Goal: Find specific page/section: Find specific page/section

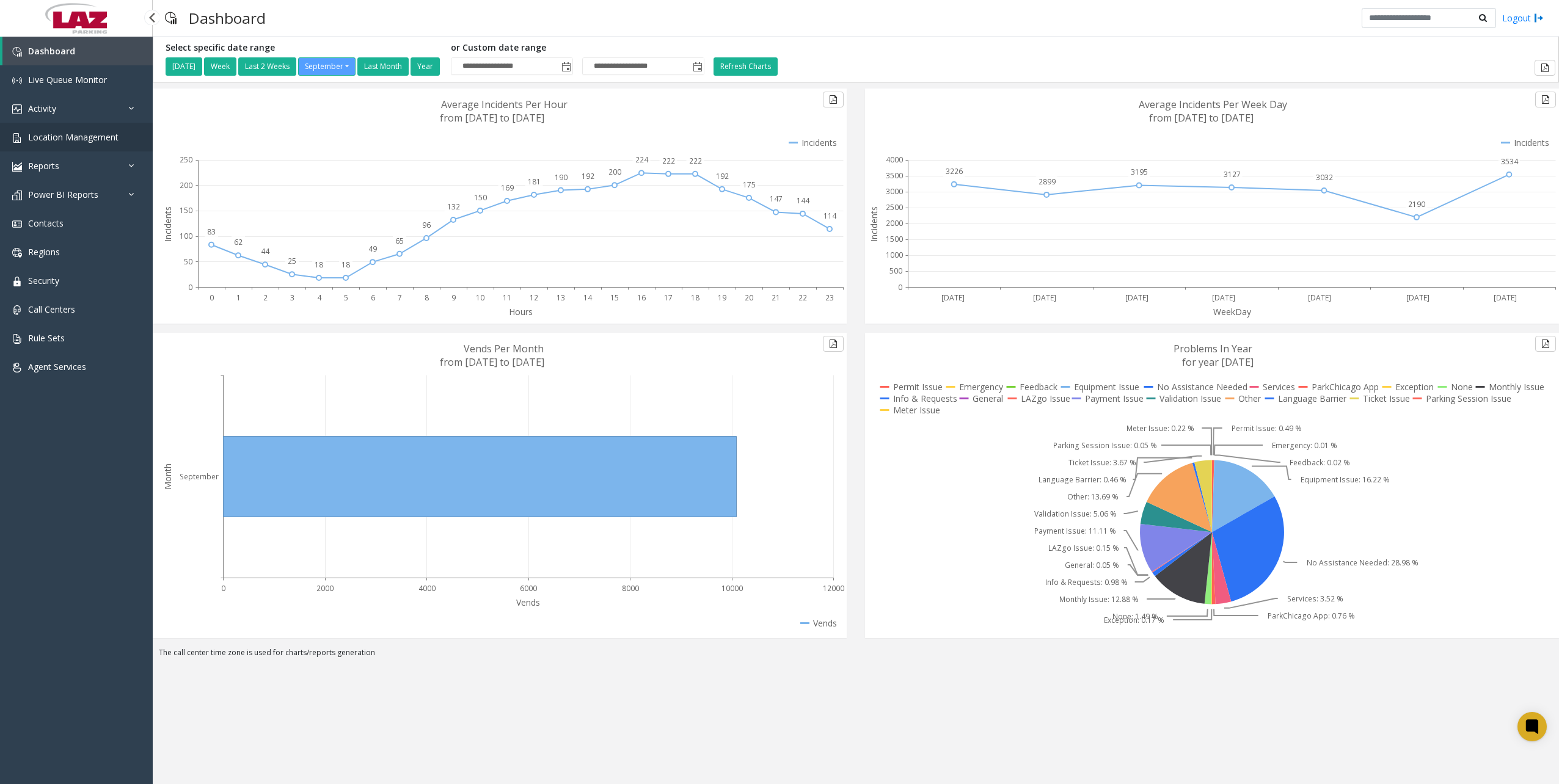
click at [117, 140] on link "Location Management" at bounding box center [76, 137] width 153 height 29
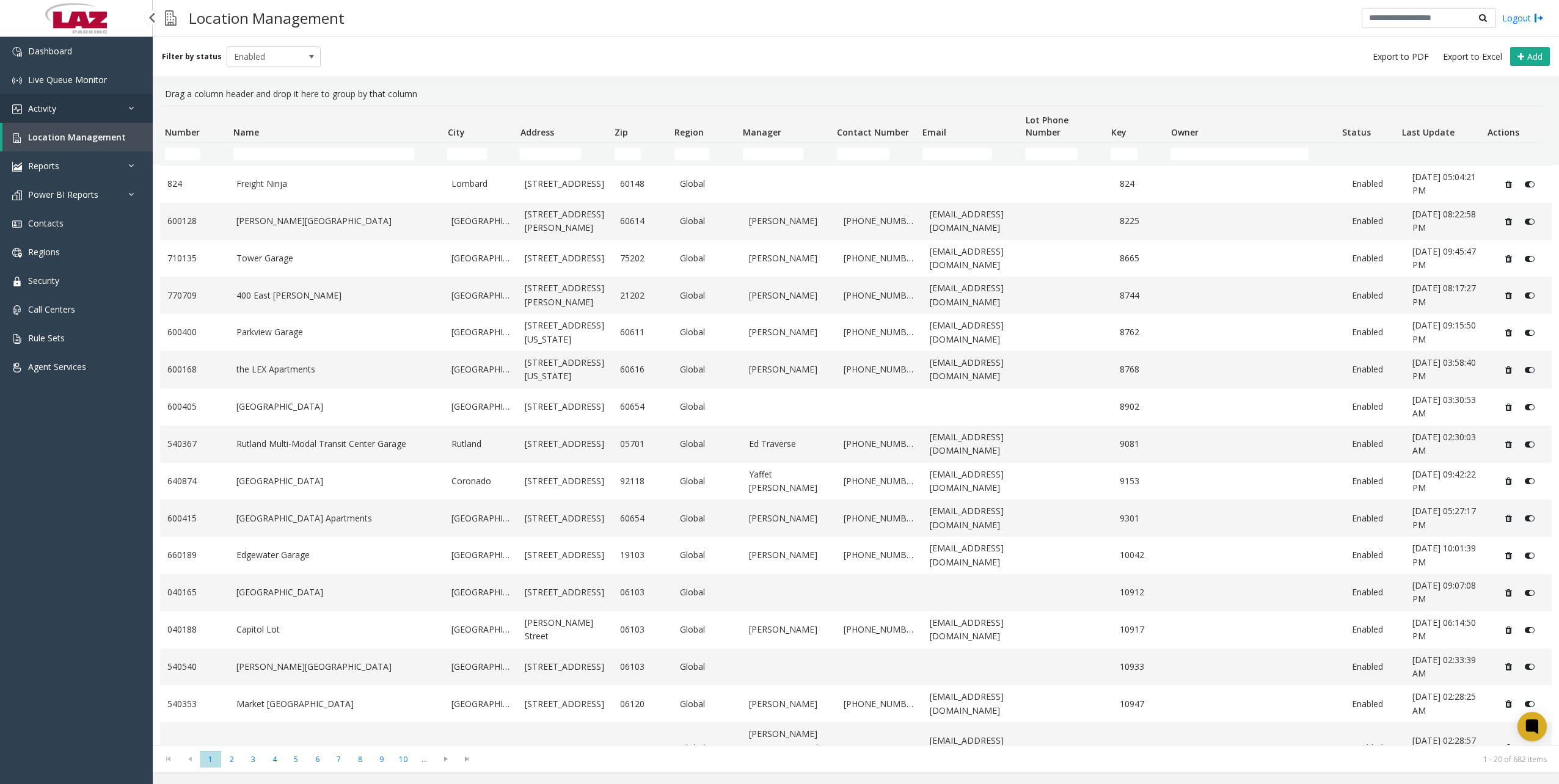
click at [63, 105] on link "Activity" at bounding box center [76, 108] width 153 height 29
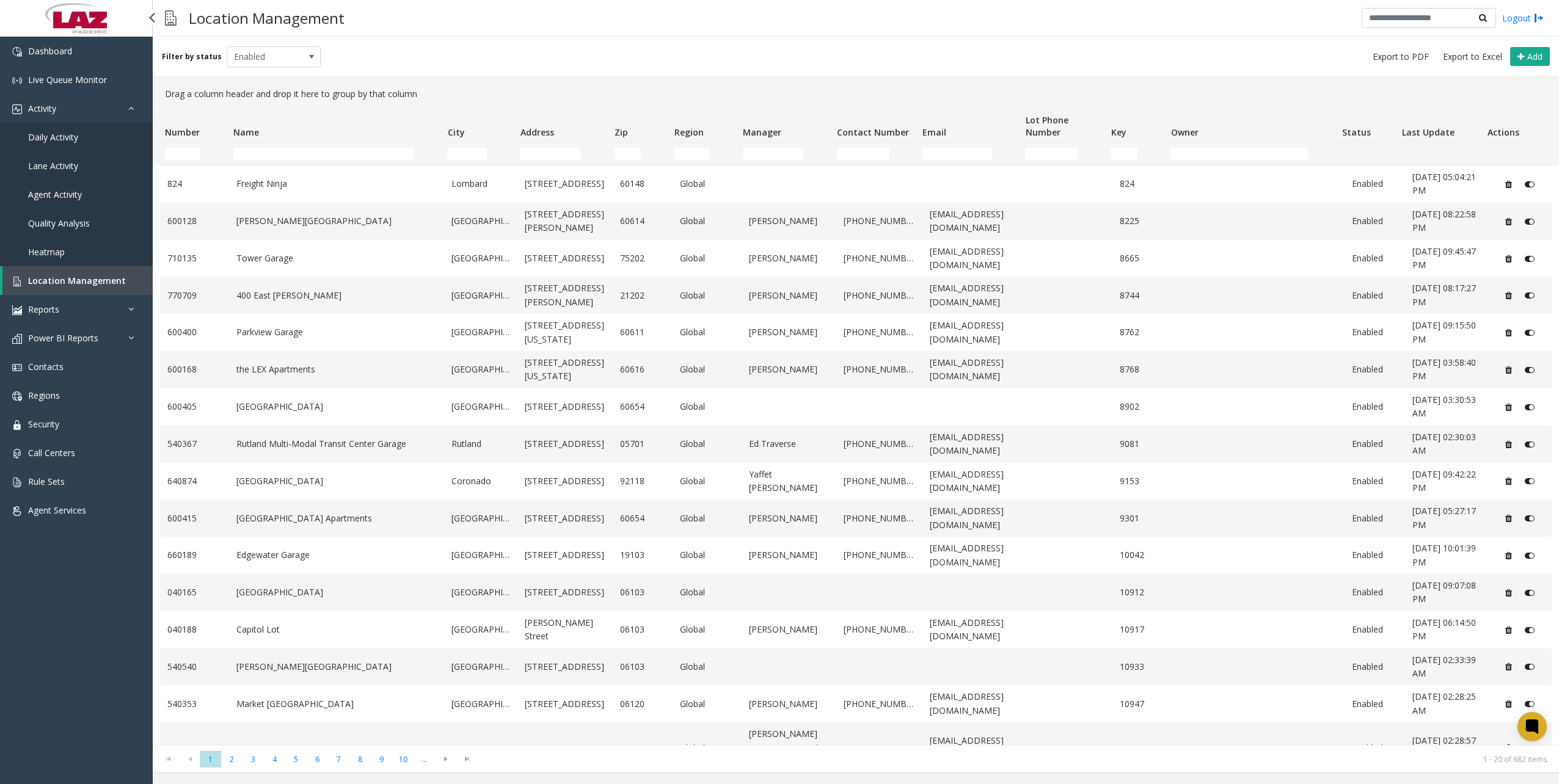
click at [65, 135] on span "Daily Activity" at bounding box center [53, 137] width 50 height 12
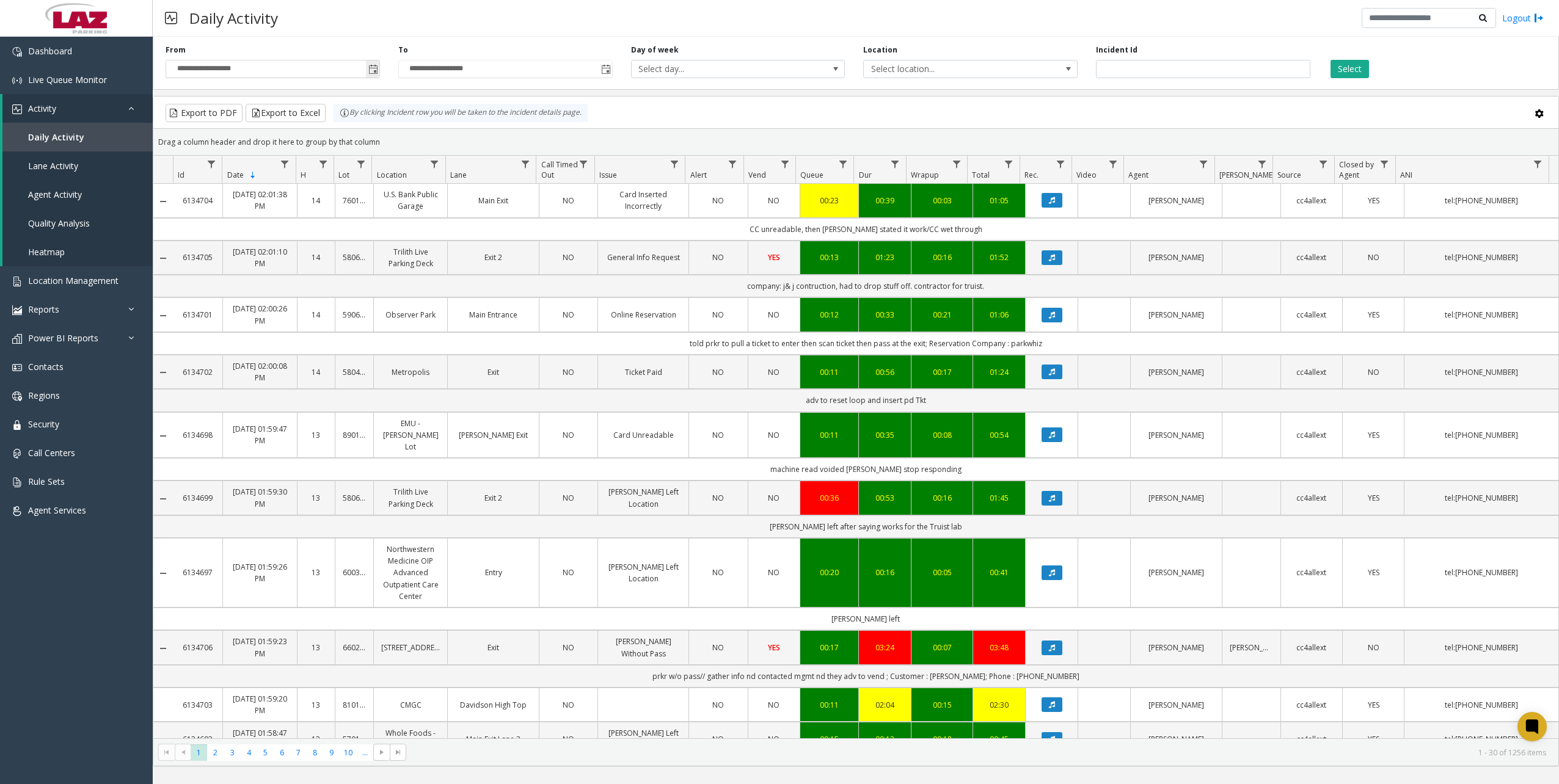
click at [371, 72] on span "Toggle popup" at bounding box center [373, 69] width 10 height 10
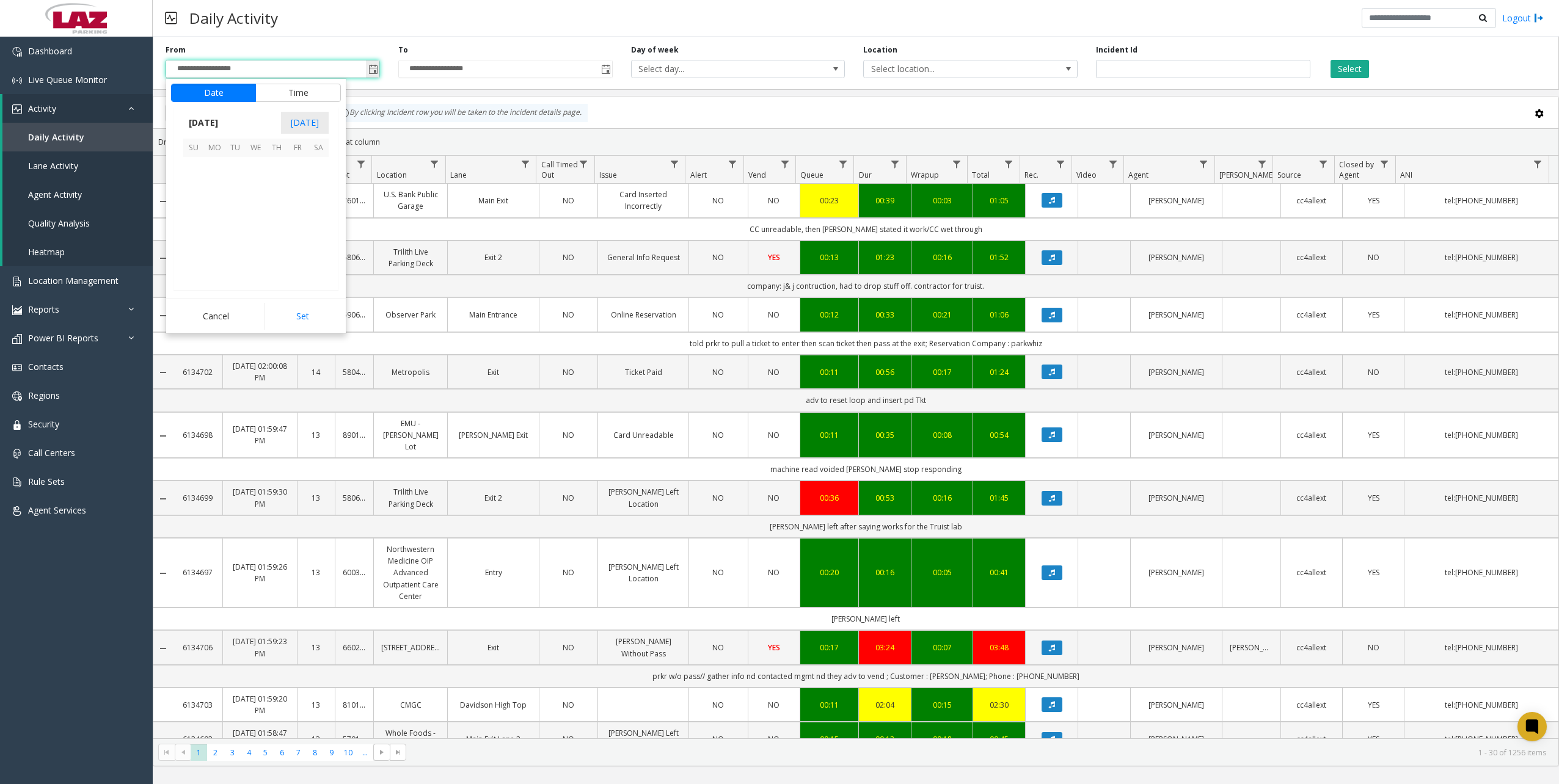
scroll to position [219255, 0]
click at [283, 90] on button "Time" at bounding box center [298, 93] width 86 height 18
click at [315, 227] on span "PM" at bounding box center [321, 230] width 13 height 12
click at [308, 313] on button "Set" at bounding box center [302, 316] width 77 height 27
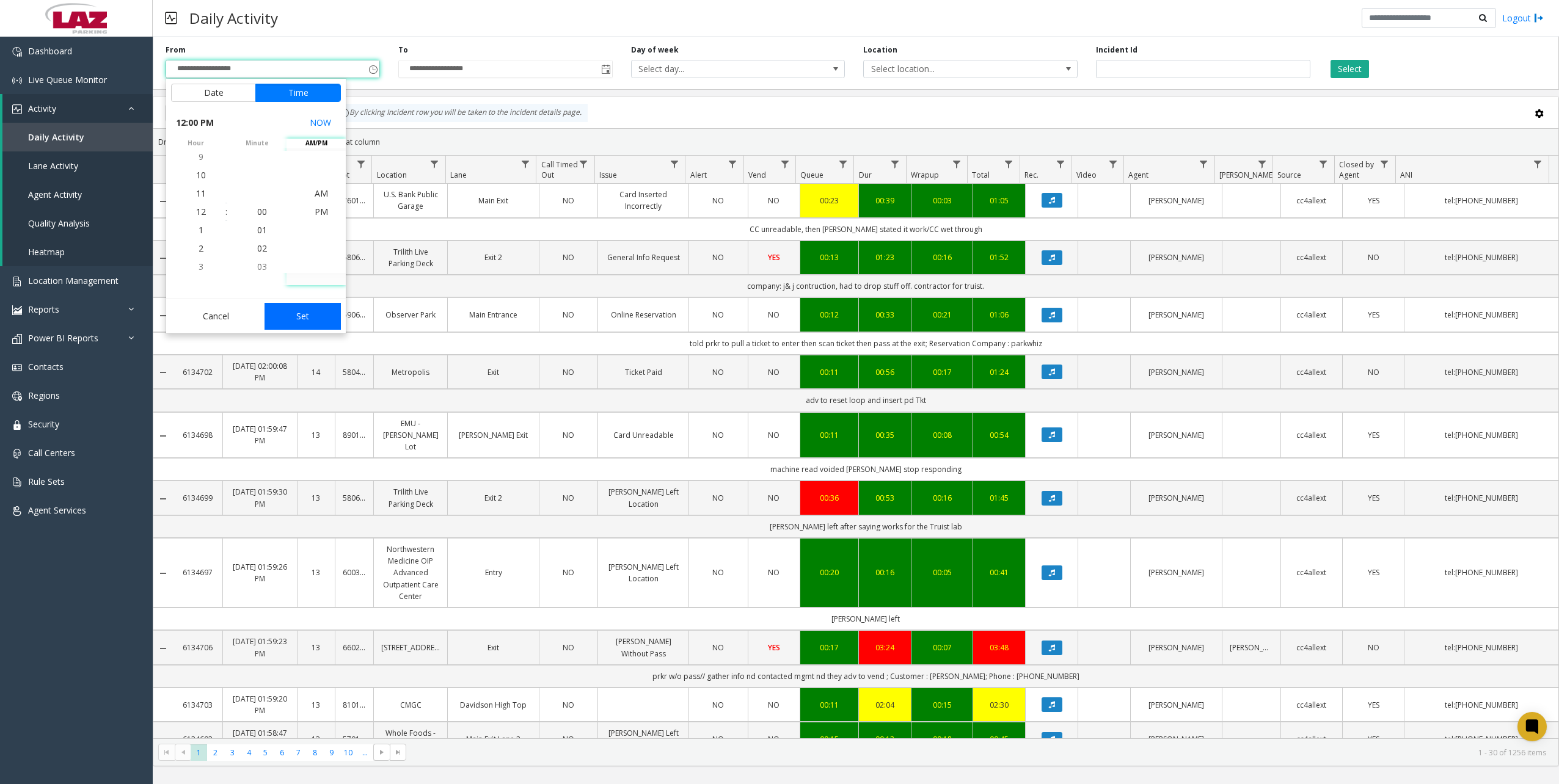
type input "**********"
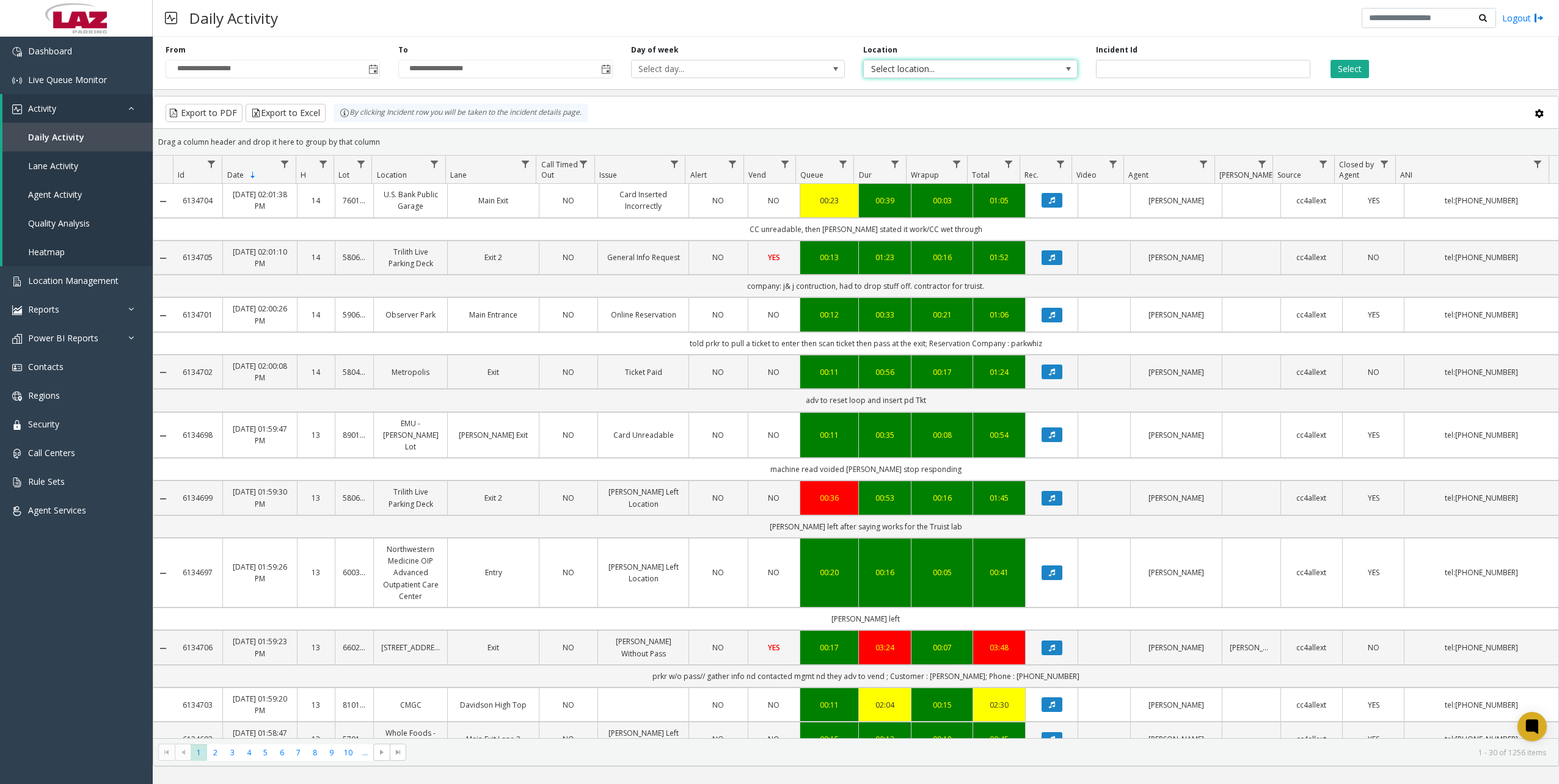
click at [872, 67] on span "Select location..." at bounding box center [949, 69] width 170 height 17
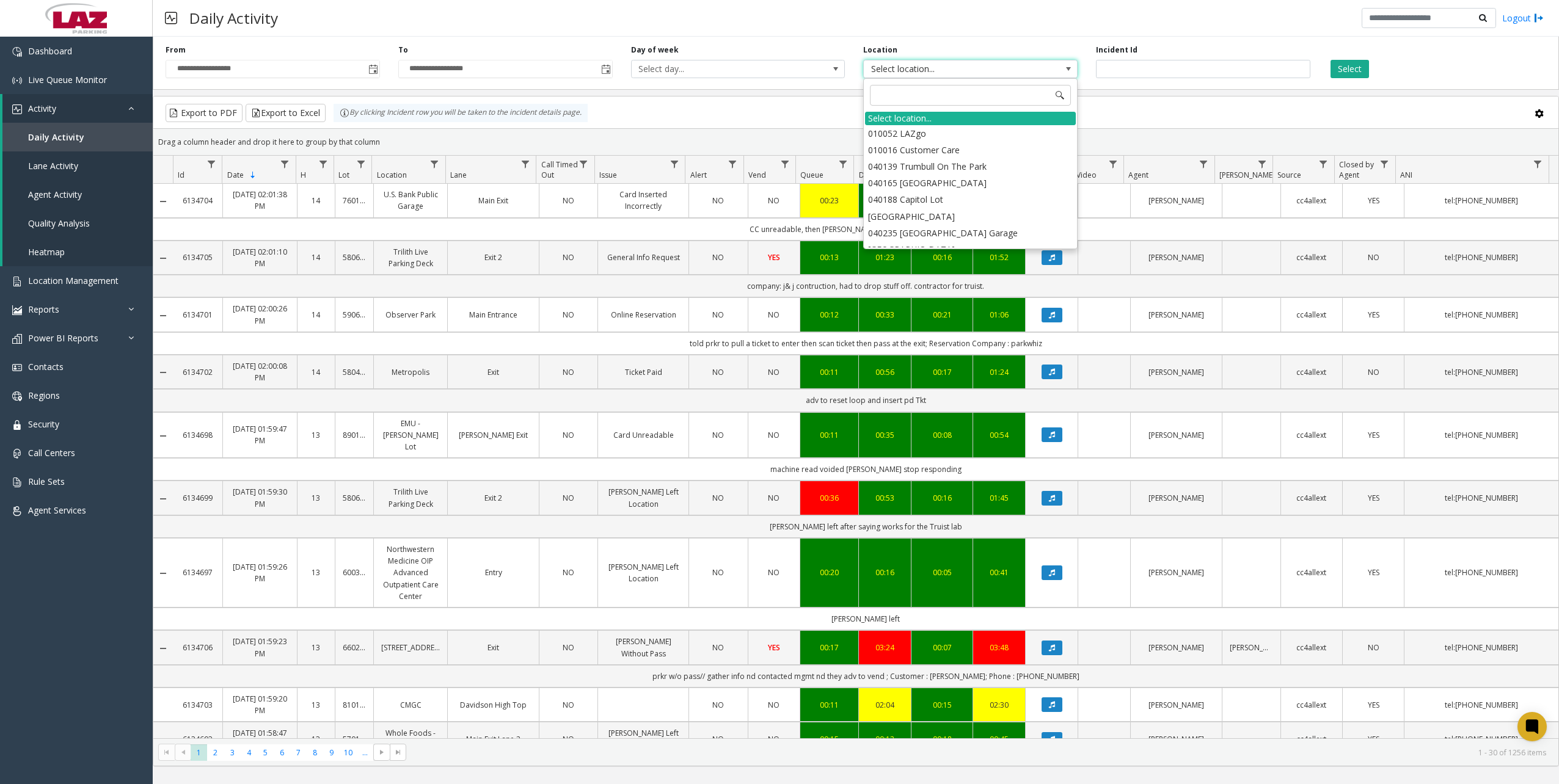
drag, startPoint x: 988, startPoint y: 22, endPoint x: 1295, endPoint y: 74, distance: 311.4
click at [990, 21] on div "Daily Activity Logout" at bounding box center [856, 18] width 1406 height 36
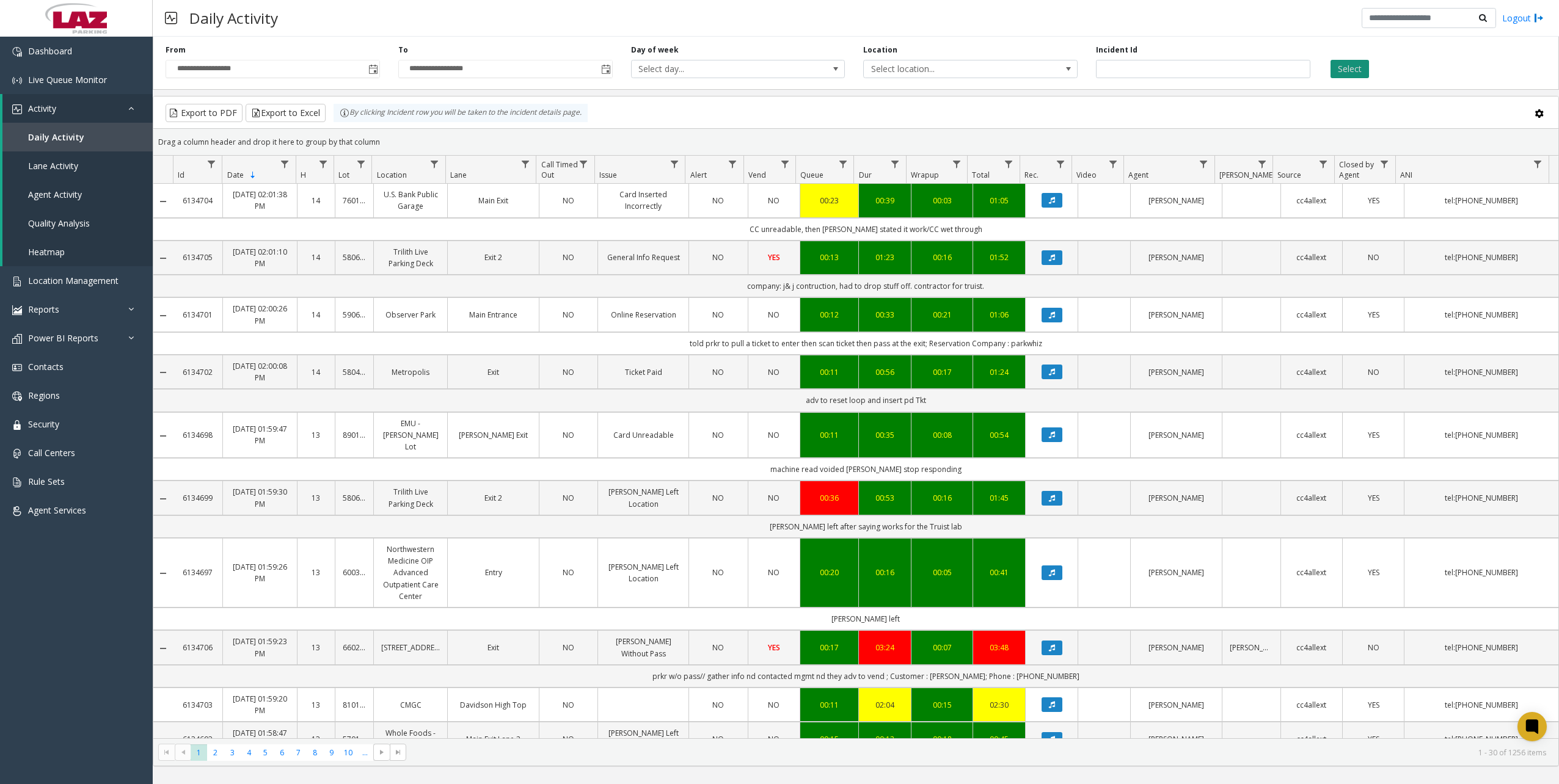
click at [1352, 73] on button "Select" at bounding box center [1350, 69] width 39 height 18
click at [1350, 71] on button "Select" at bounding box center [1350, 69] width 39 height 18
click at [1206, 165] on span "Data table" at bounding box center [1204, 164] width 10 height 10
click at [1238, 223] on input "Agent Filter" at bounding box center [1257, 216] width 104 height 21
type input "******"
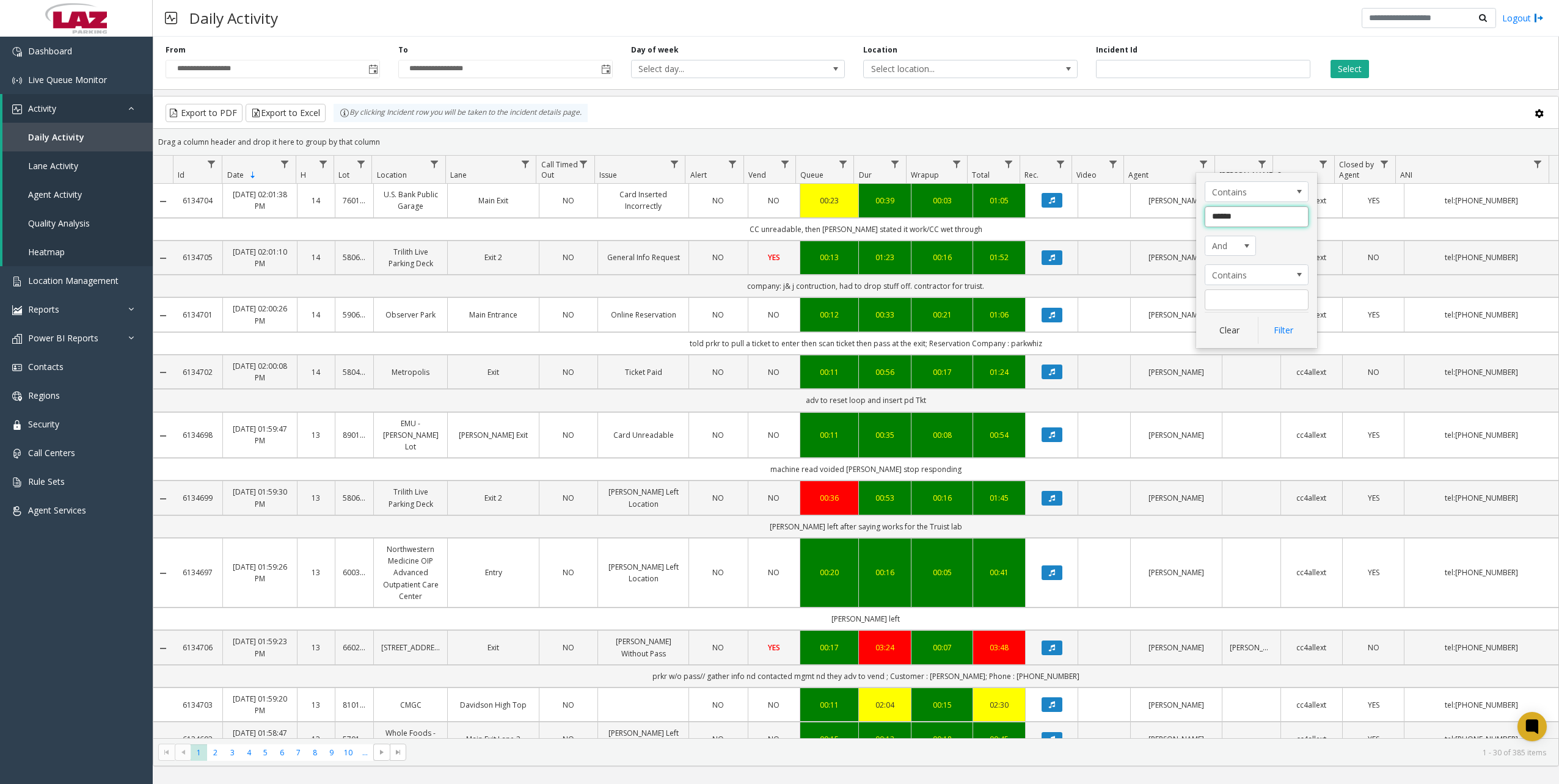
click button "Filter" at bounding box center [1283, 330] width 50 height 27
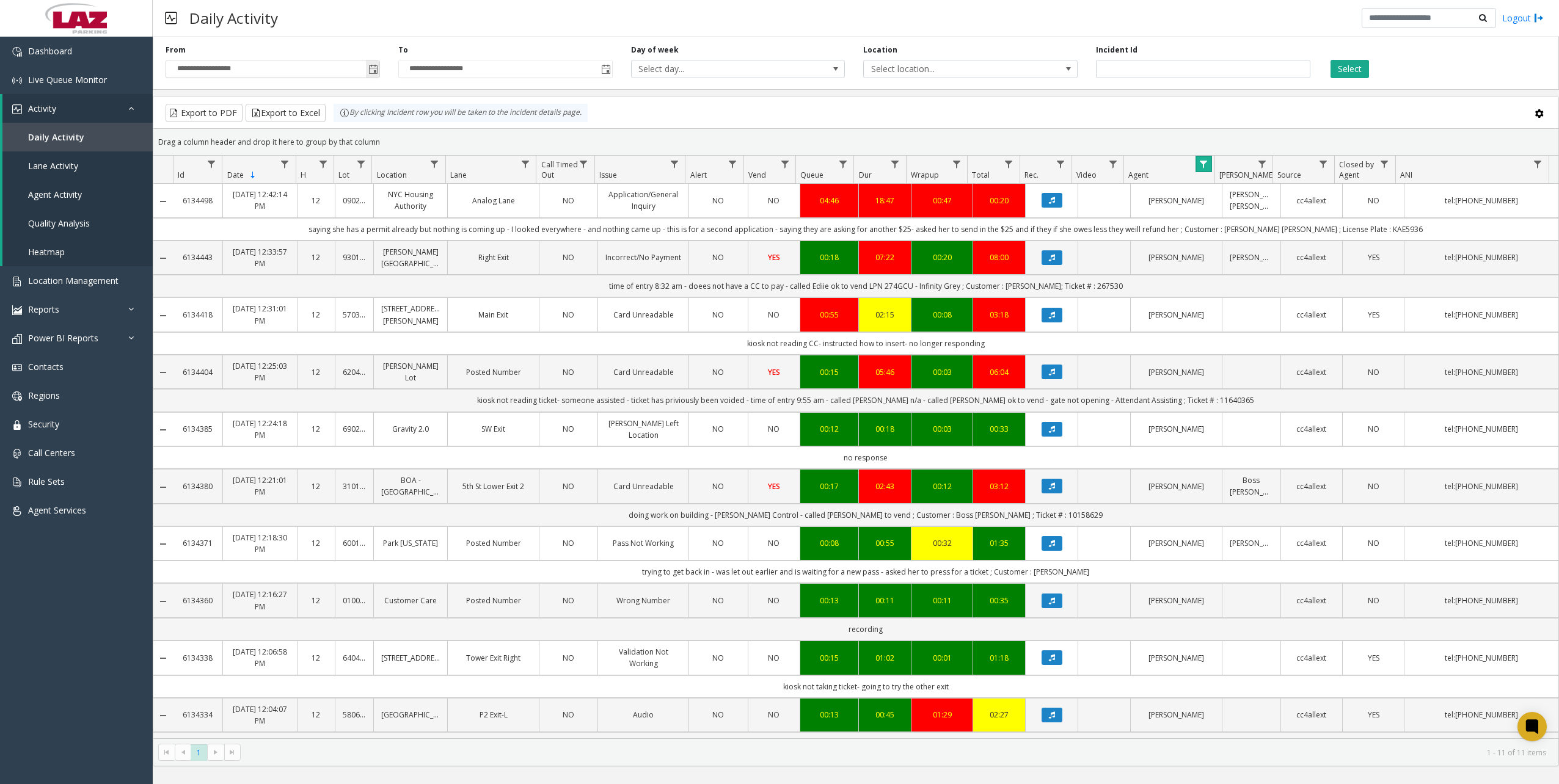
click at [373, 71] on span "Toggle popup" at bounding box center [373, 69] width 10 height 10
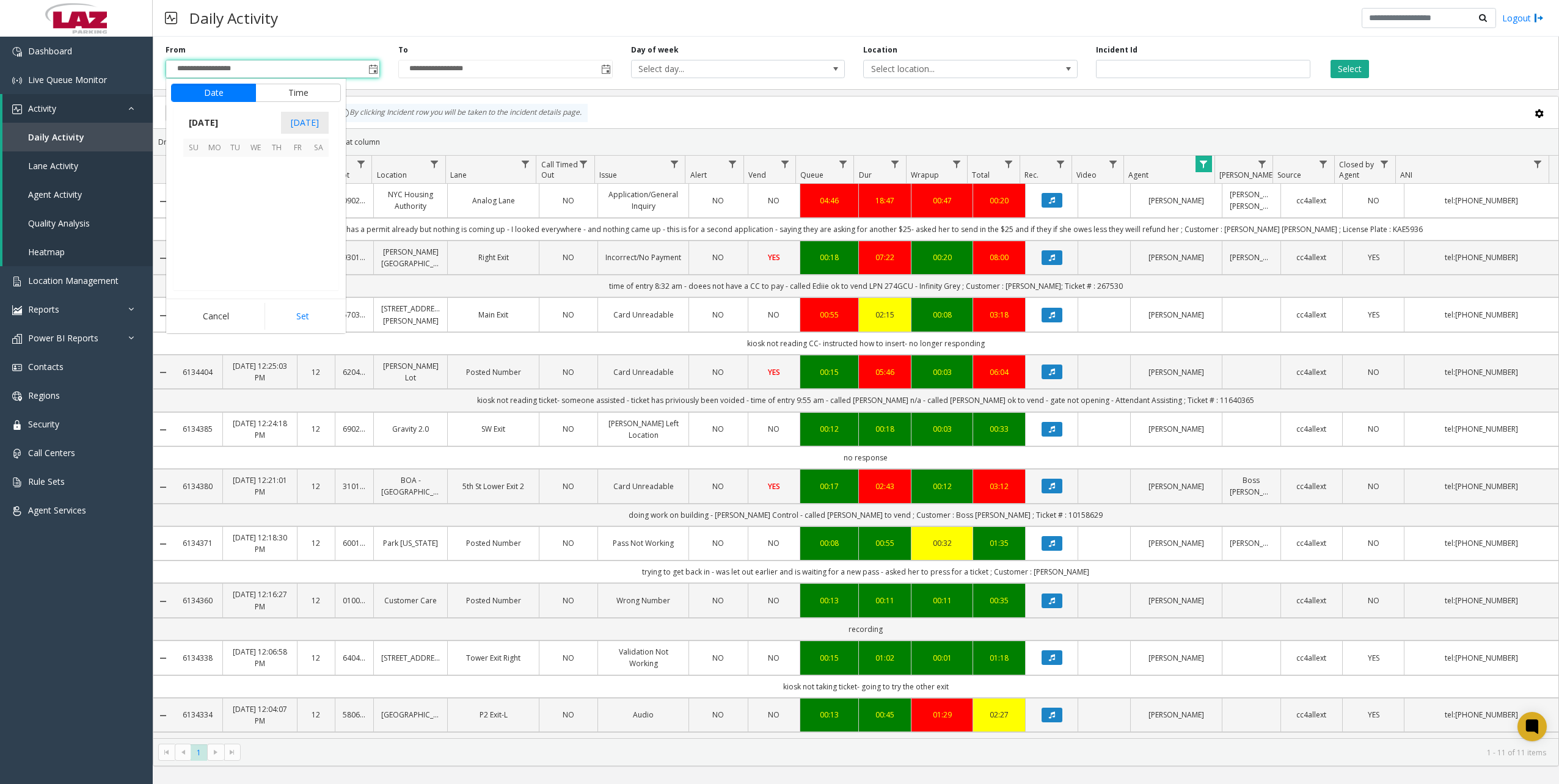
scroll to position [18, 0]
click at [309, 100] on button "Time" at bounding box center [298, 93] width 86 height 18
click at [202, 194] on li "11" at bounding box center [201, 193] width 43 height 18
click at [320, 316] on button "Set" at bounding box center [302, 316] width 77 height 27
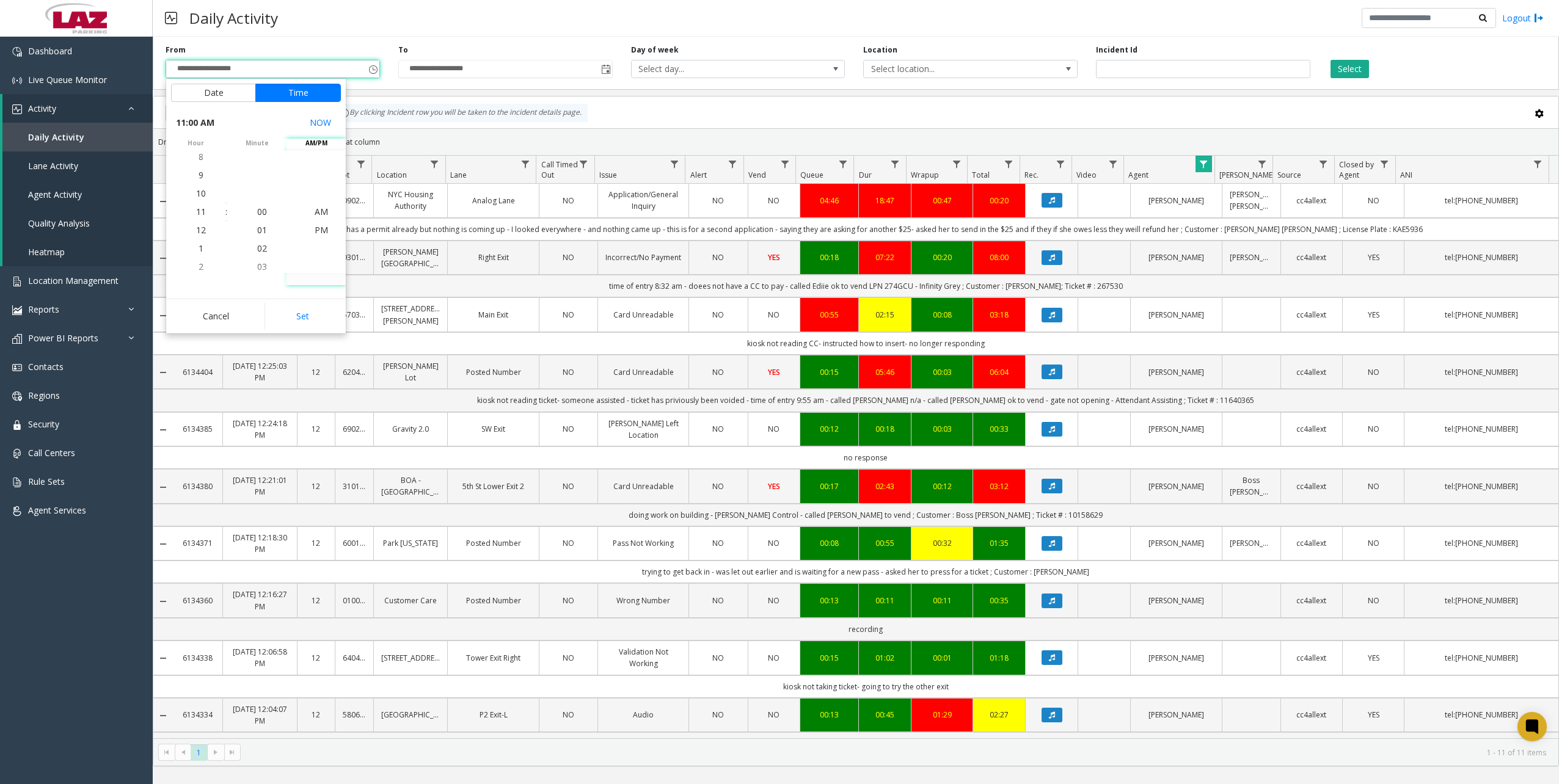
type input "**********"
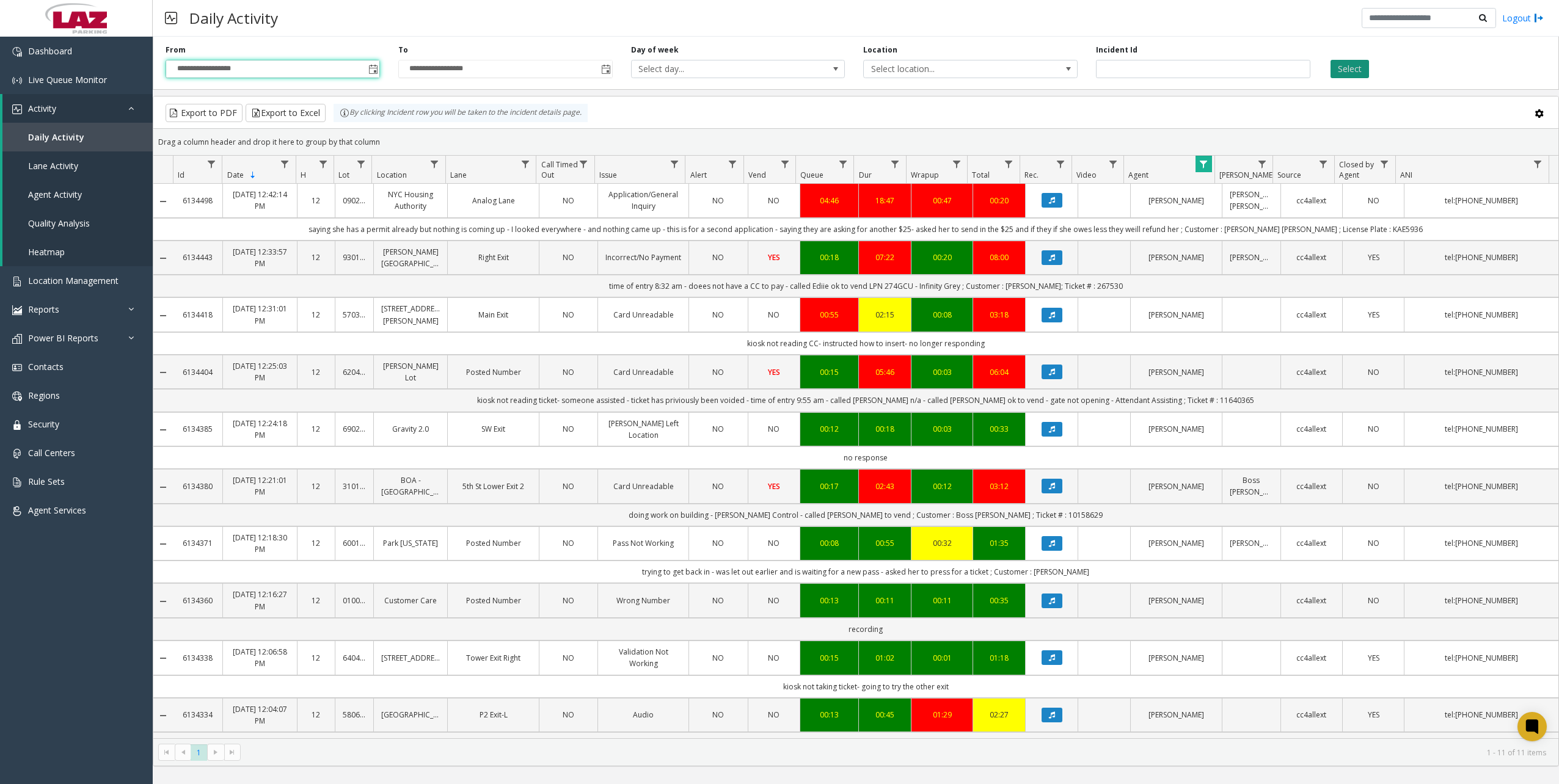
click at [1352, 73] on button "Select" at bounding box center [1350, 69] width 39 height 18
click at [1020, 80] on div "**********" at bounding box center [856, 60] width 1406 height 58
click at [1015, 78] on span "Select location..." at bounding box center [971, 69] width 215 height 18
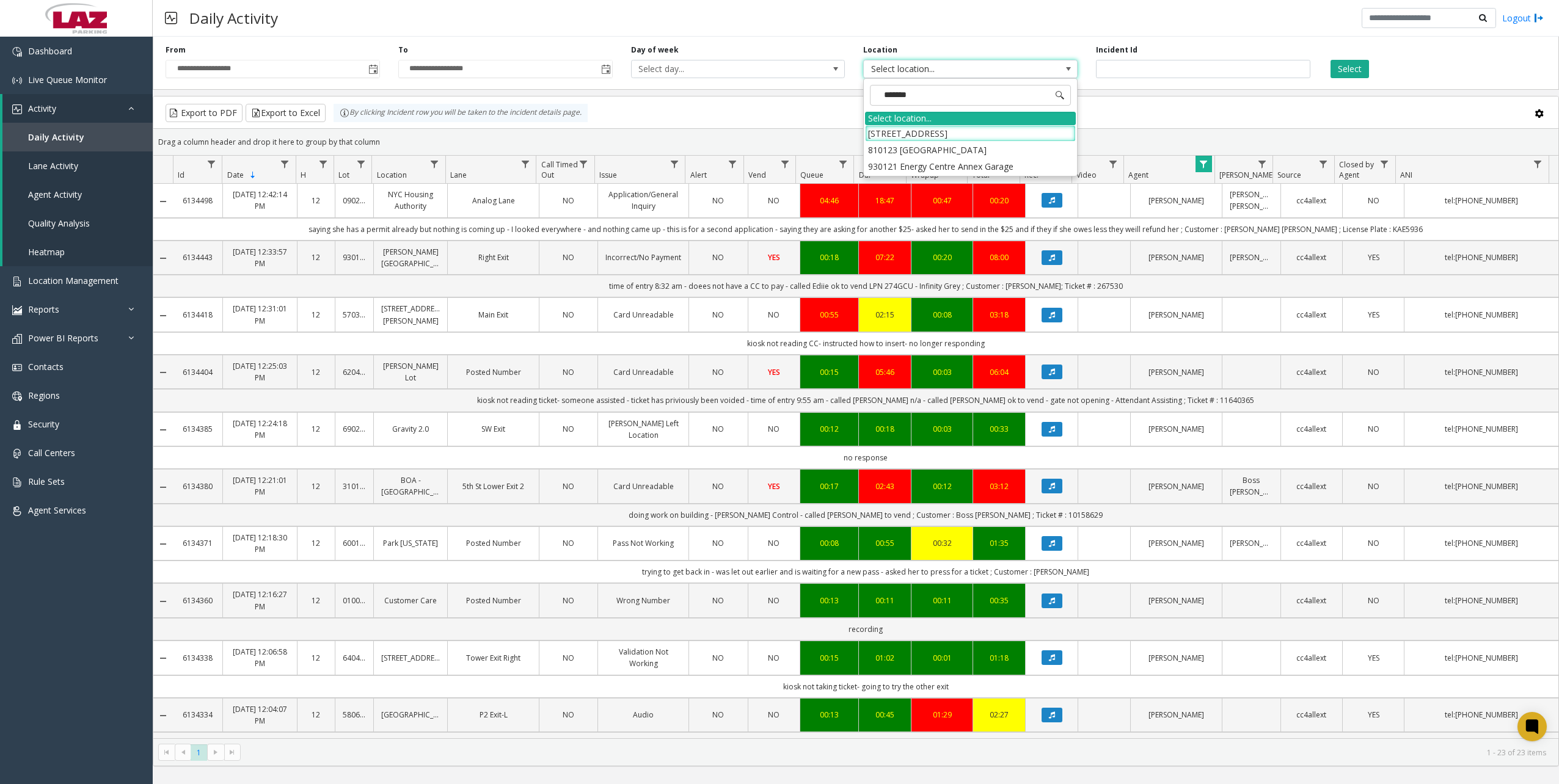
type input "********"
click at [1007, 137] on li "930121 Energy Centre Annex Garage" at bounding box center [970, 134] width 211 height 17
click at [1343, 69] on button "Select" at bounding box center [1350, 69] width 39 height 18
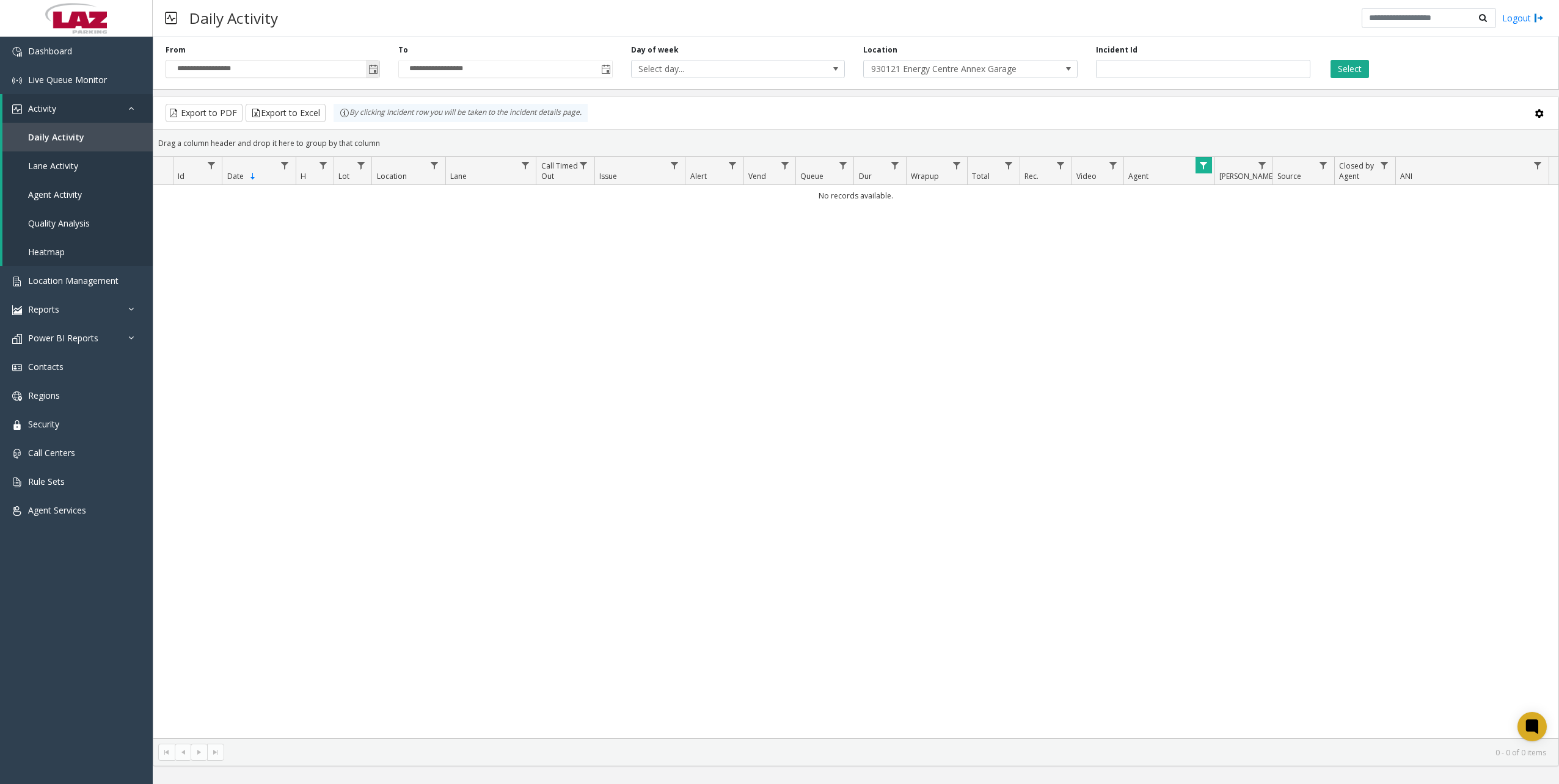
click at [366, 69] on span "Toggle popup" at bounding box center [373, 69] width 13 height 20
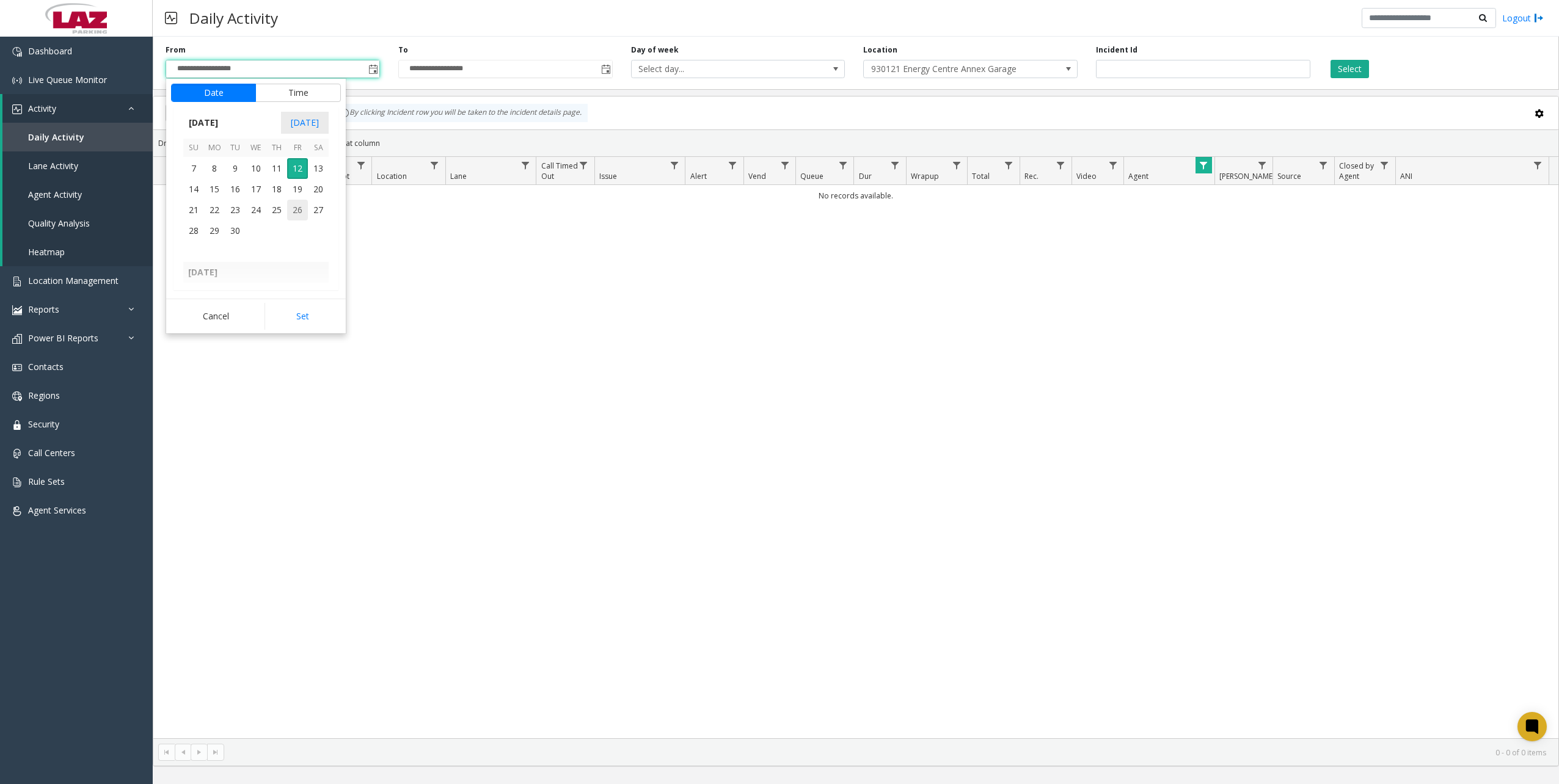
scroll to position [219255, 0]
click at [278, 97] on button "Time" at bounding box center [298, 93] width 86 height 18
click at [201, 230] on span "12" at bounding box center [201, 230] width 10 height 12
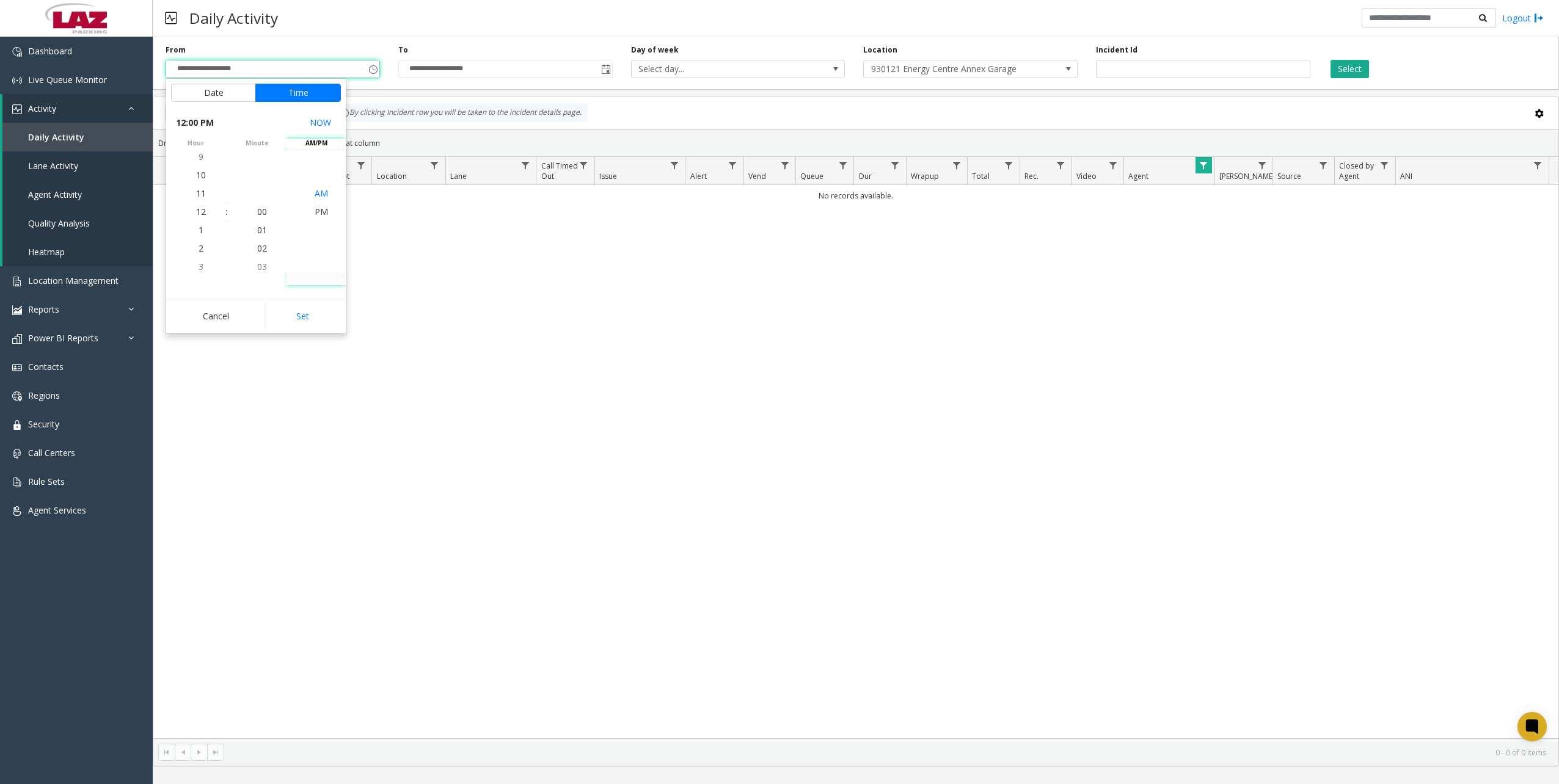
click at [317, 197] on span "AM" at bounding box center [321, 193] width 13 height 12
click at [304, 318] on button "Set" at bounding box center [302, 316] width 77 height 27
type input "**********"
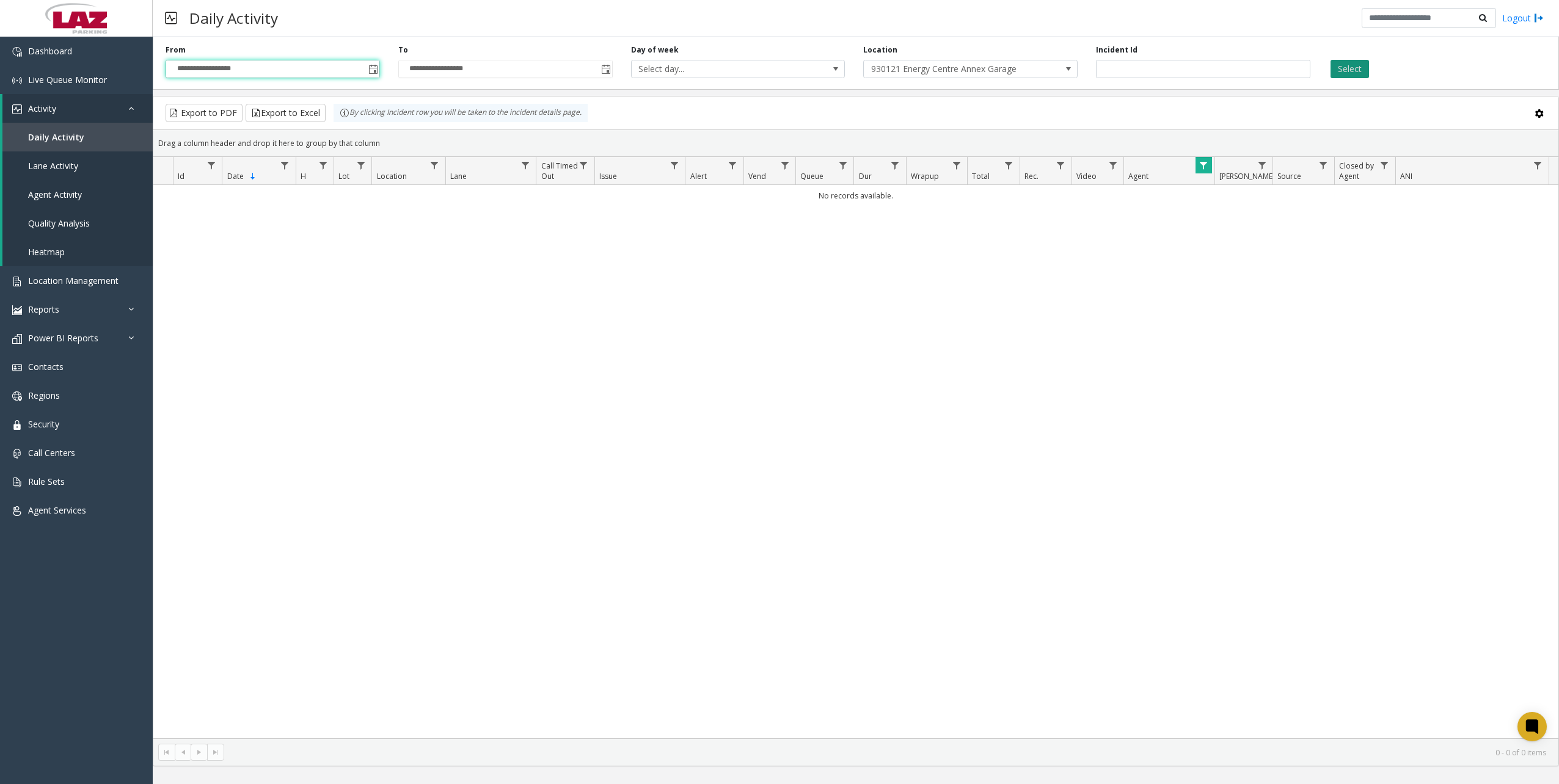
click at [1352, 70] on button "Select" at bounding box center [1350, 69] width 39 height 18
click at [1207, 163] on span "Data table" at bounding box center [1204, 165] width 10 height 10
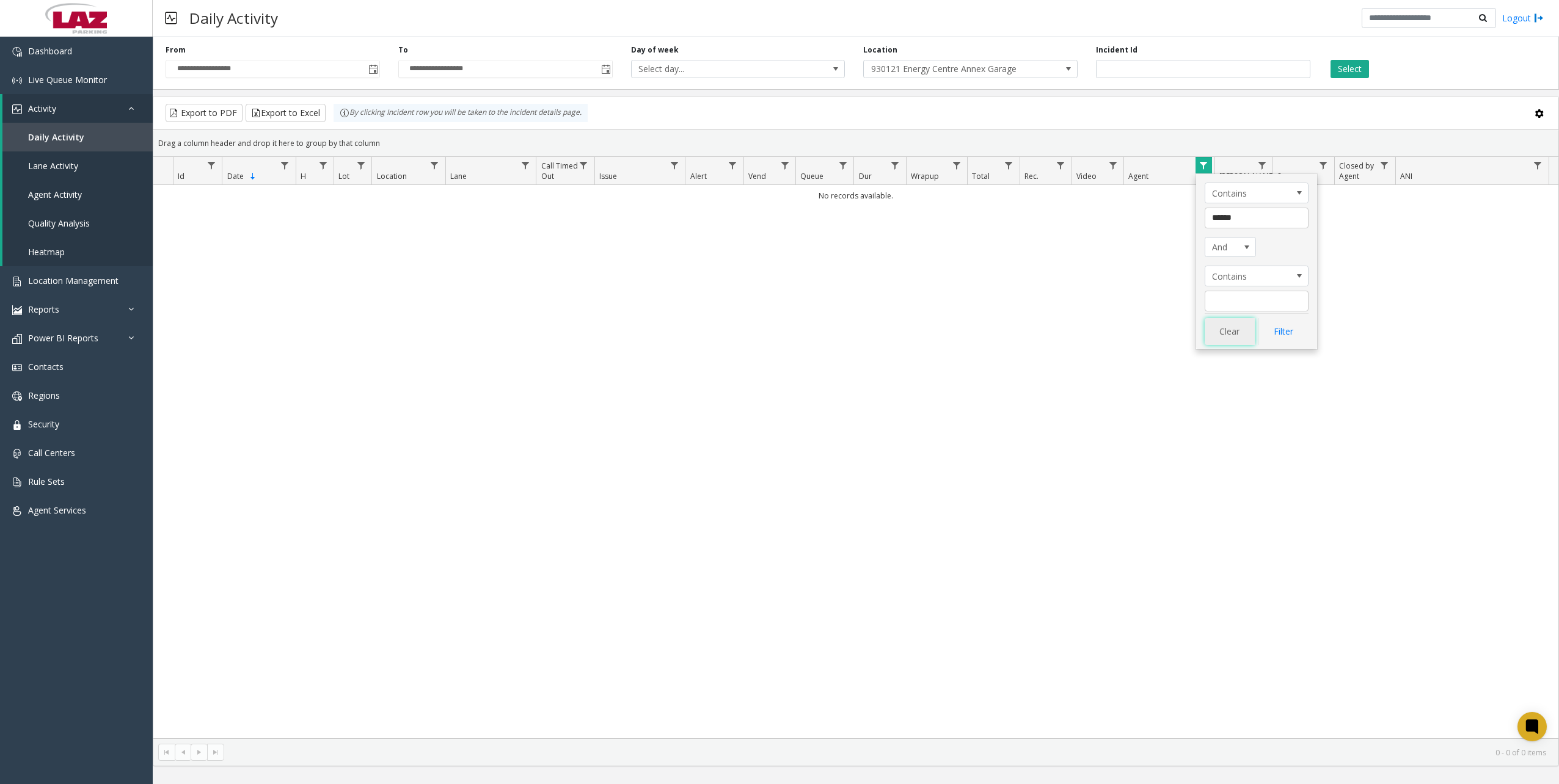
click at [1229, 334] on button "Clear" at bounding box center [1229, 331] width 50 height 27
click at [1351, 69] on button "Select" at bounding box center [1350, 69] width 39 height 18
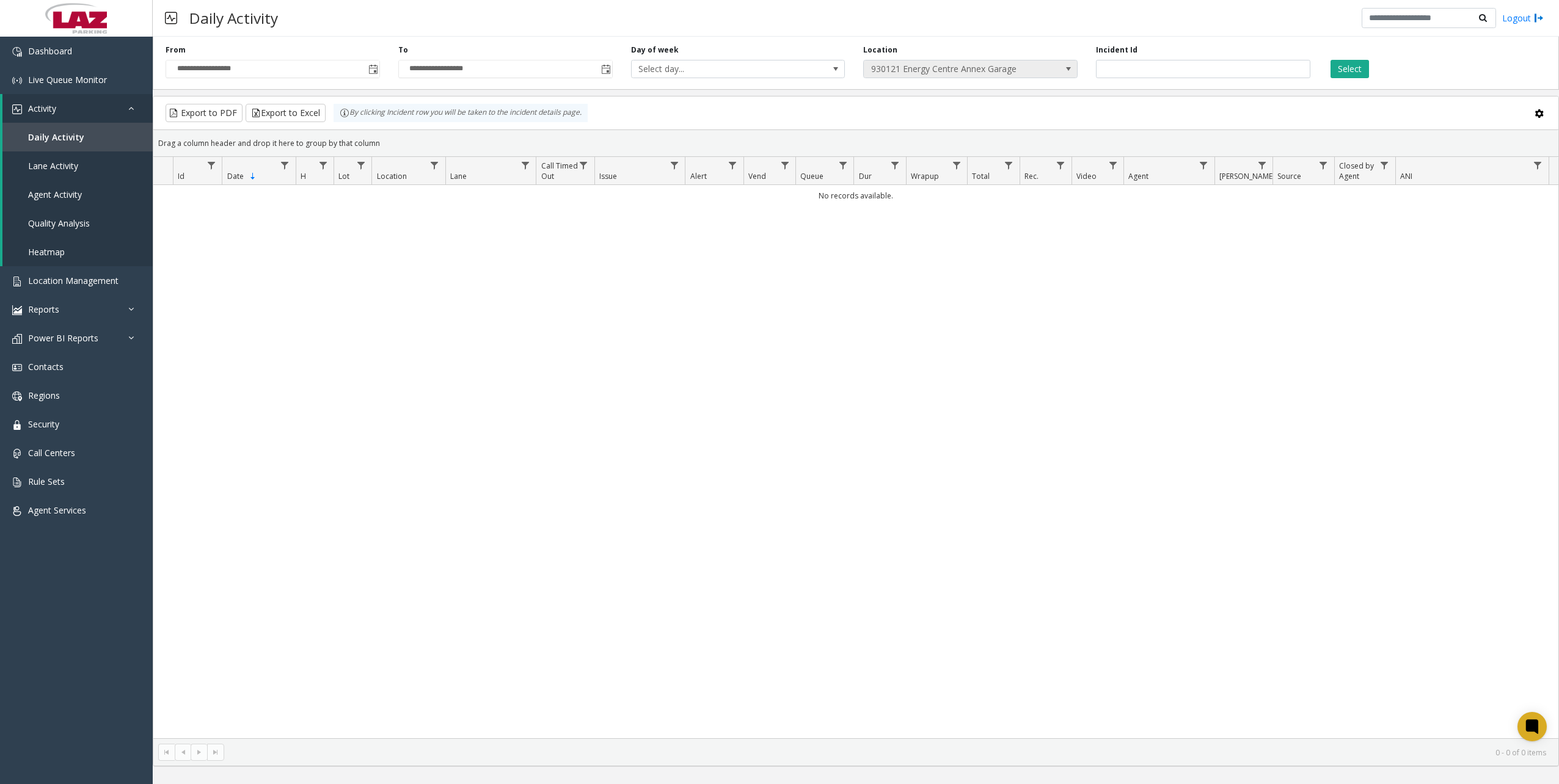
click at [982, 69] on span "930121 Energy Centre Annex Garage" at bounding box center [949, 69] width 170 height 17
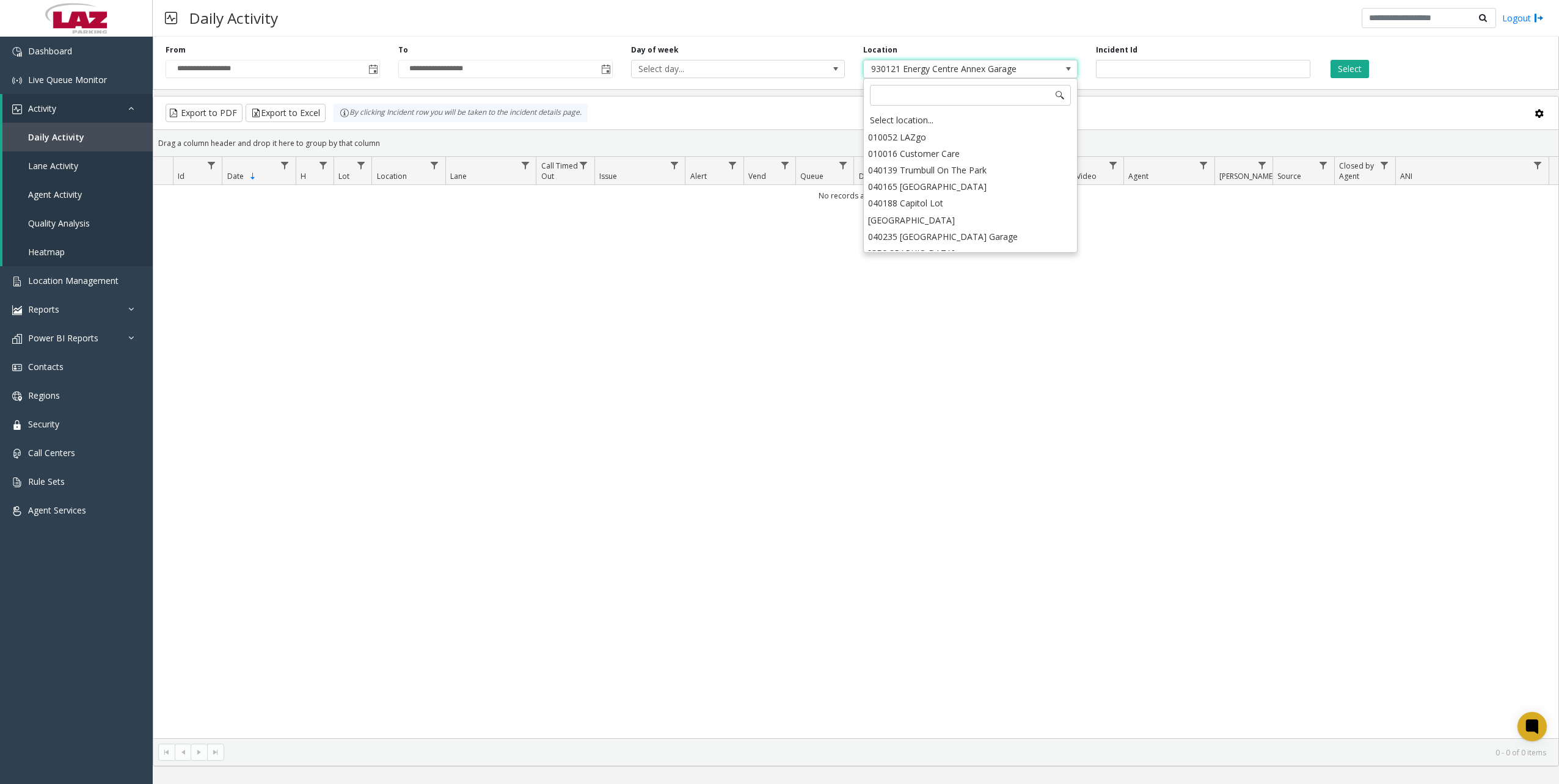
scroll to position [15981, 0]
click at [911, 120] on div "Select location..." at bounding box center [970, 120] width 211 height 17
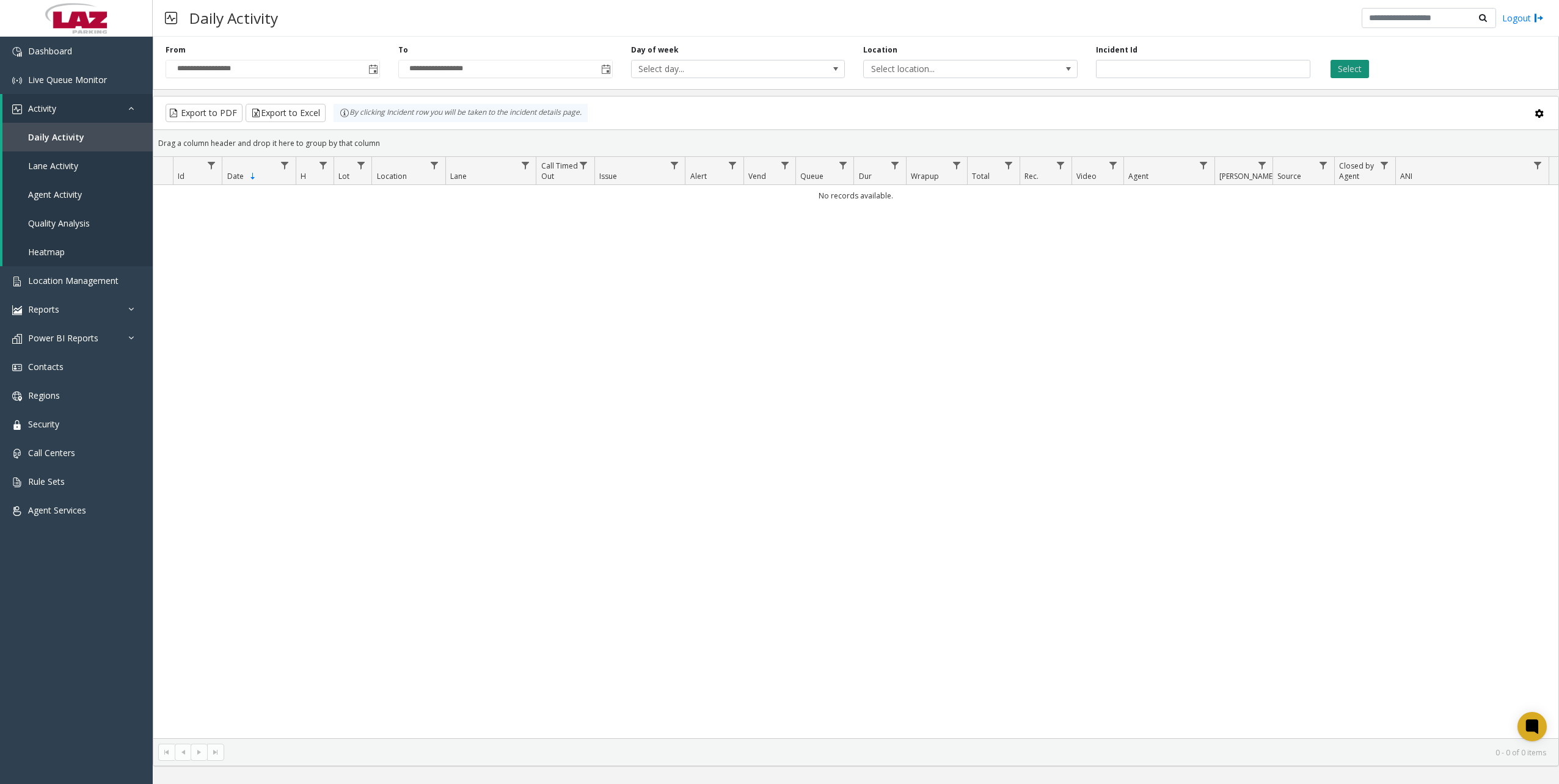
click at [1362, 70] on button "Select" at bounding box center [1350, 69] width 39 height 18
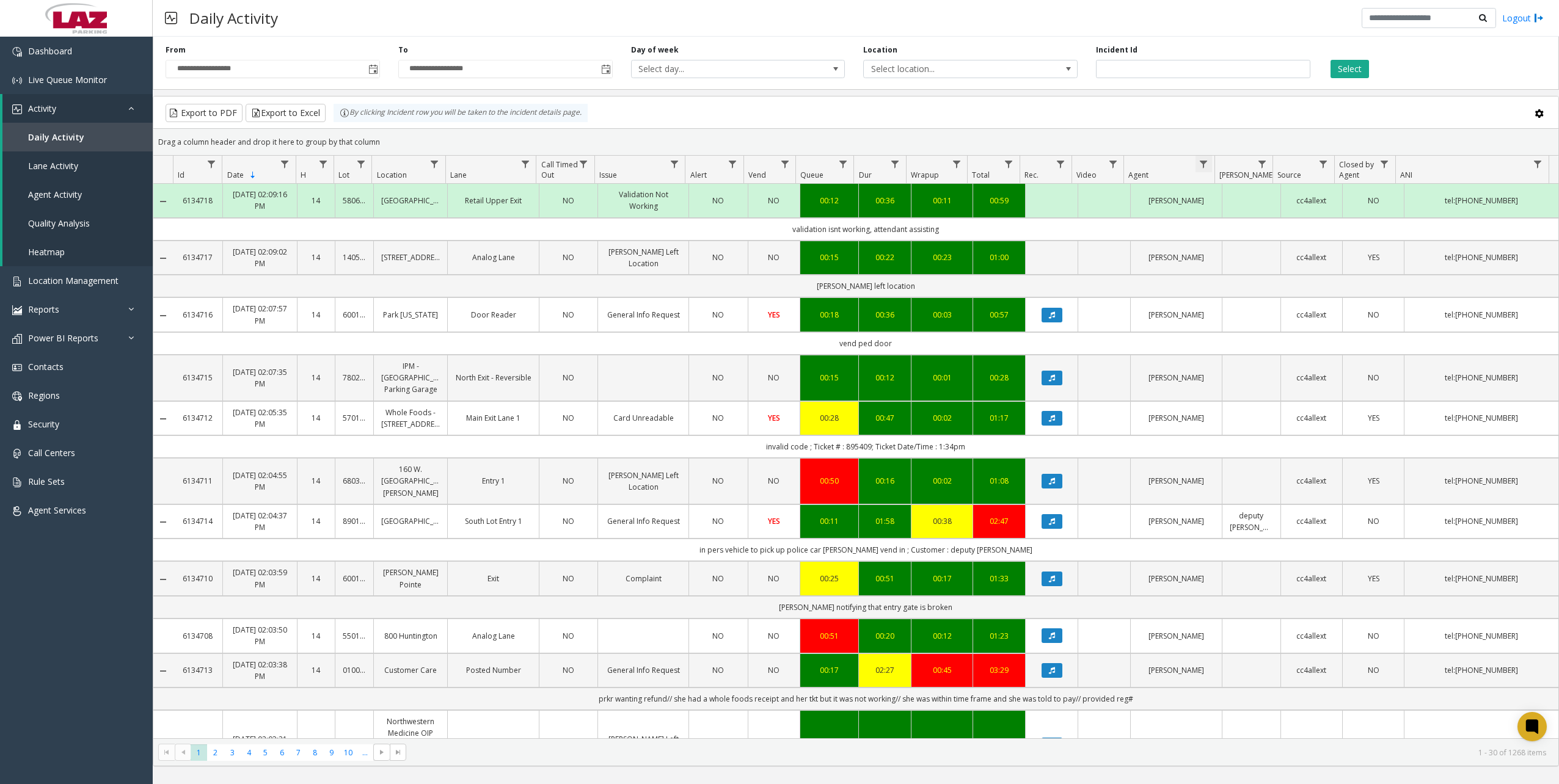
click at [1204, 162] on span "Data table" at bounding box center [1204, 164] width 10 height 10
click at [1232, 216] on input "Agent Filter" at bounding box center [1257, 216] width 104 height 21
type input "******"
click button "Filter" at bounding box center [1283, 330] width 50 height 27
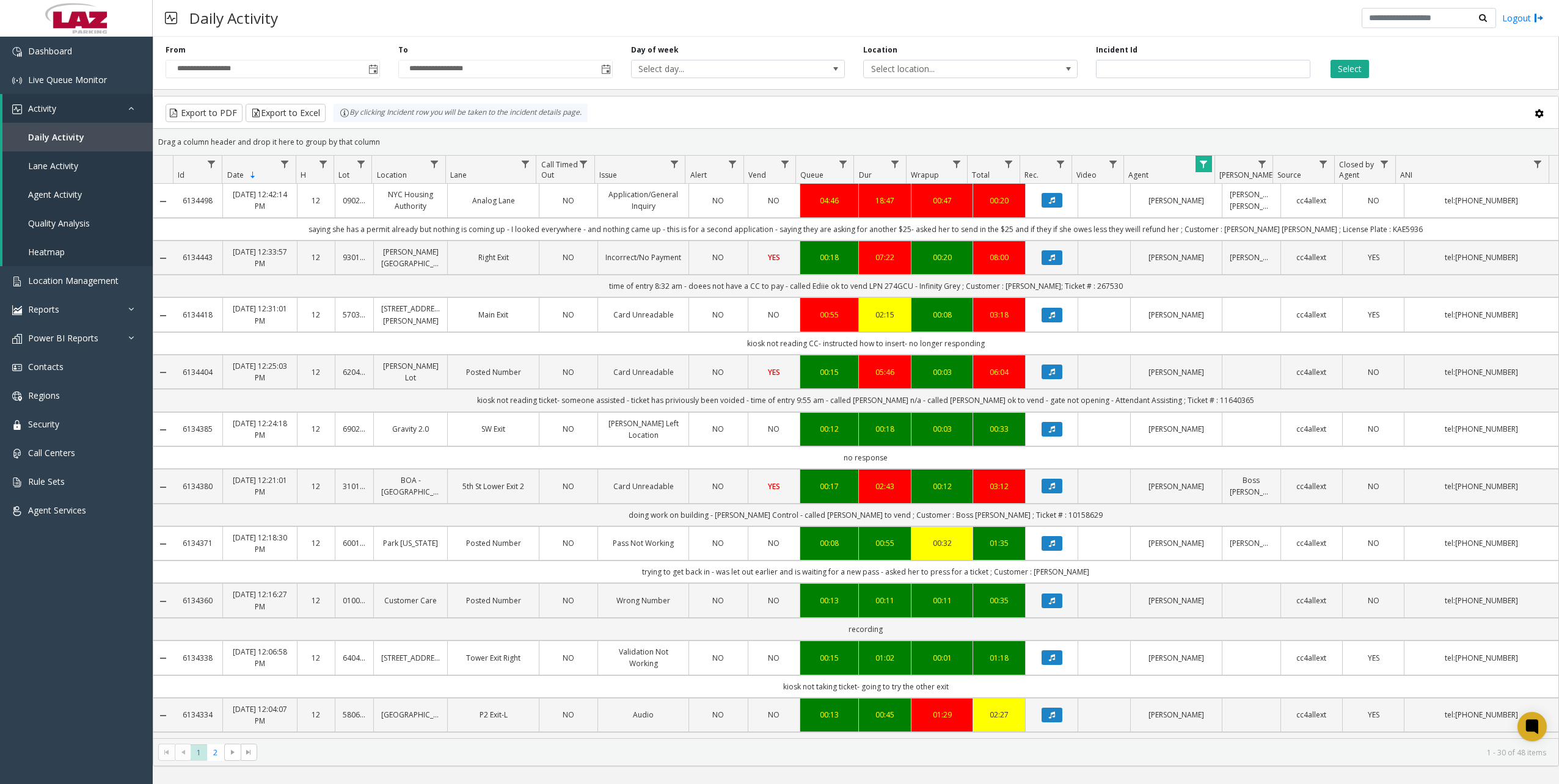
drag, startPoint x: 905, startPoint y: 69, endPoint x: 1081, endPoint y: 97, distance: 178.2
click at [905, 69] on span "Select location..." at bounding box center [949, 69] width 170 height 17
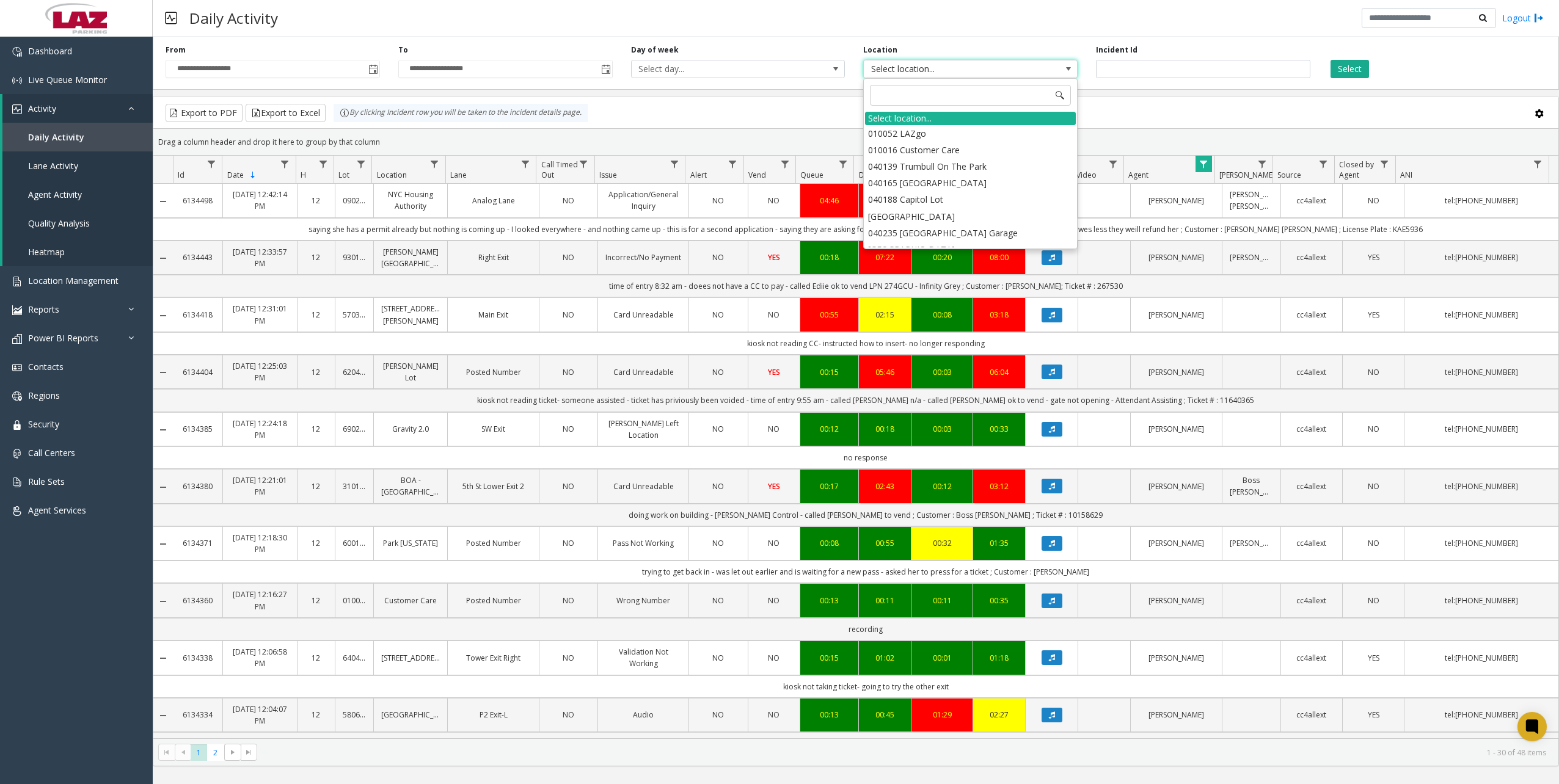
click at [1206, 165] on span "Data table" at bounding box center [1204, 164] width 10 height 10
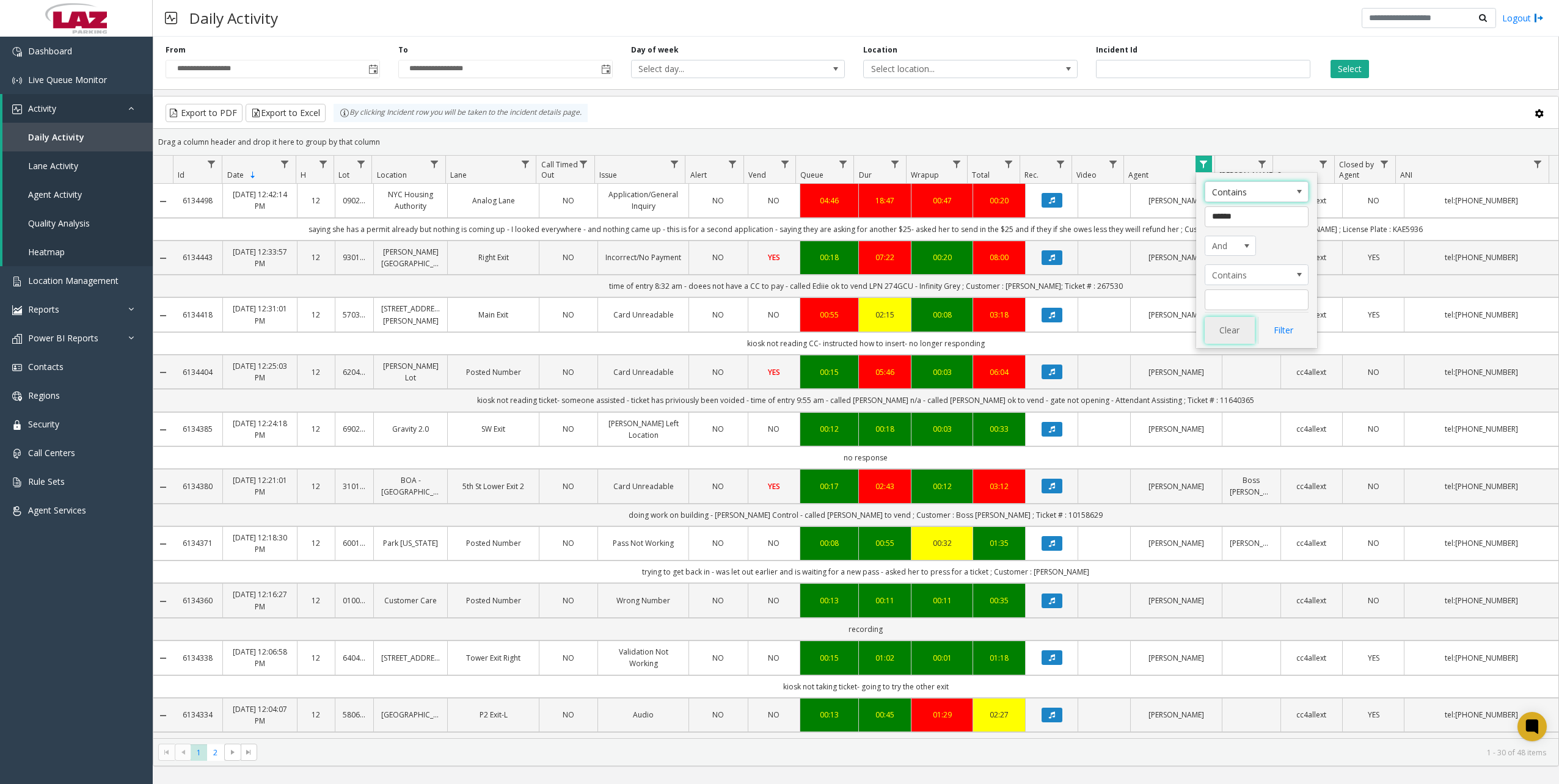
click at [1237, 332] on button "Clear" at bounding box center [1229, 330] width 50 height 27
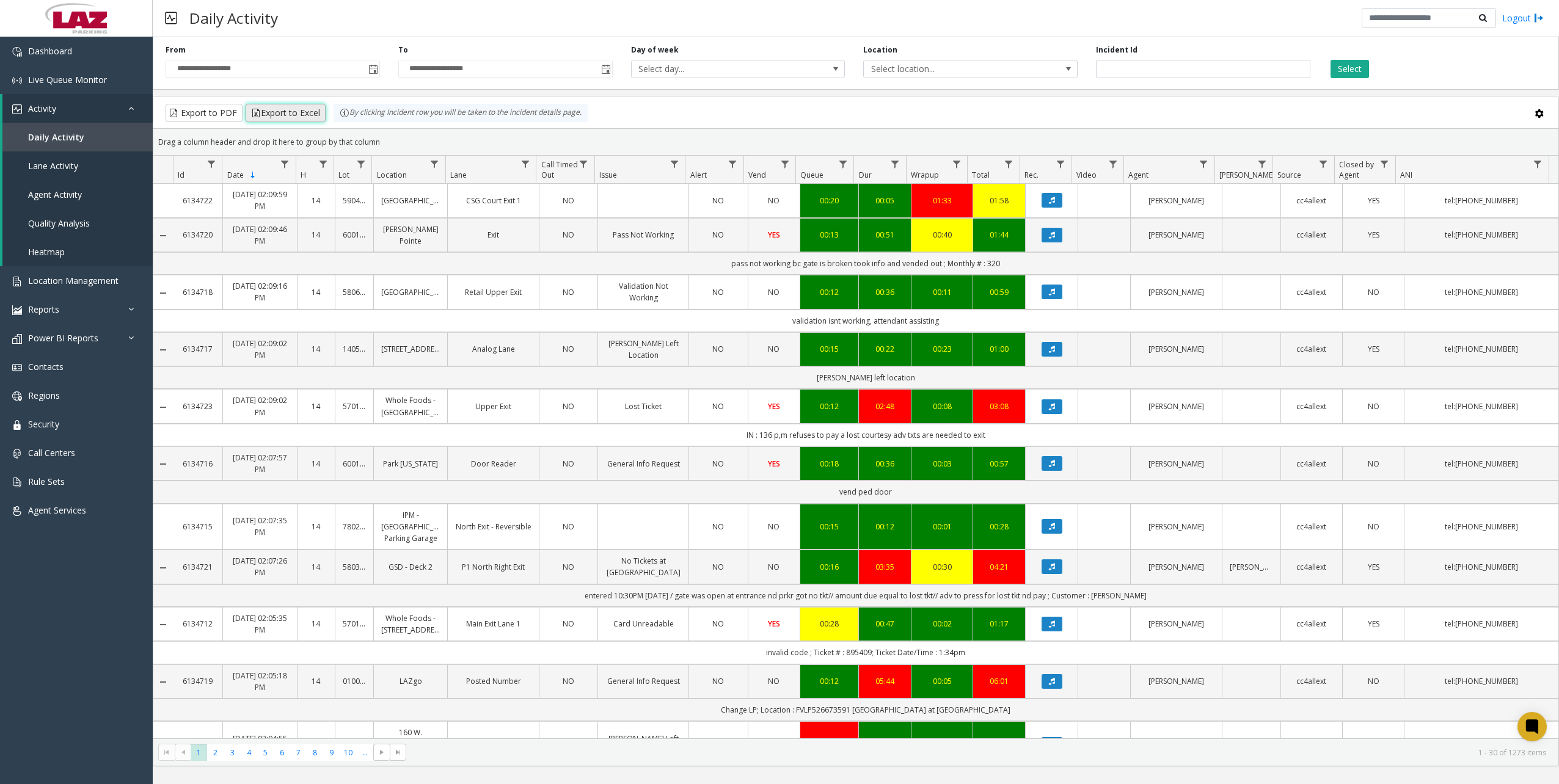
click at [288, 113] on button "Export to Excel" at bounding box center [285, 113] width 80 height 18
click at [900, 17] on div "Daily Activity Logout" at bounding box center [856, 18] width 1406 height 36
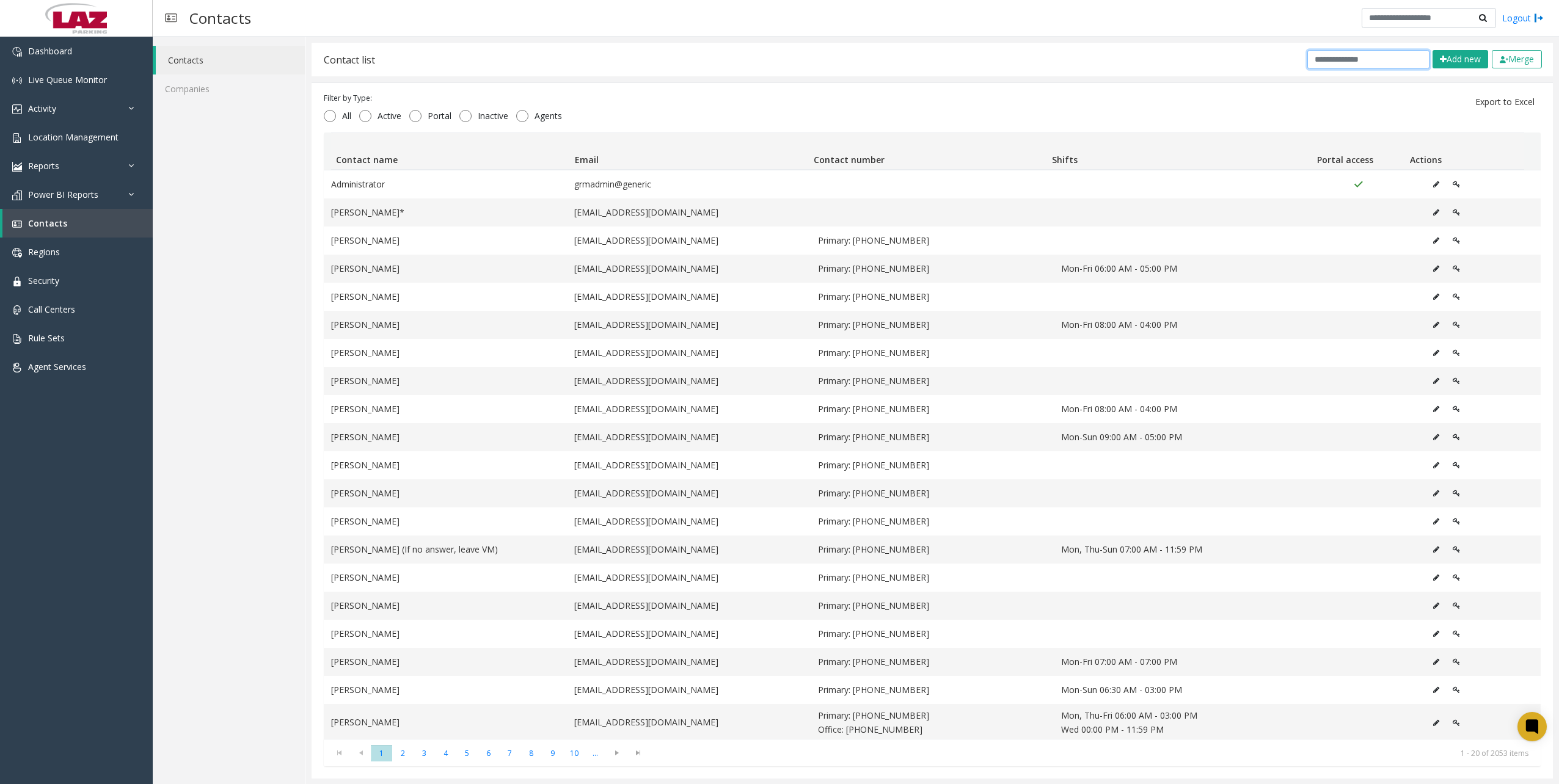
click at [1324, 62] on input "text" at bounding box center [1368, 59] width 122 height 19
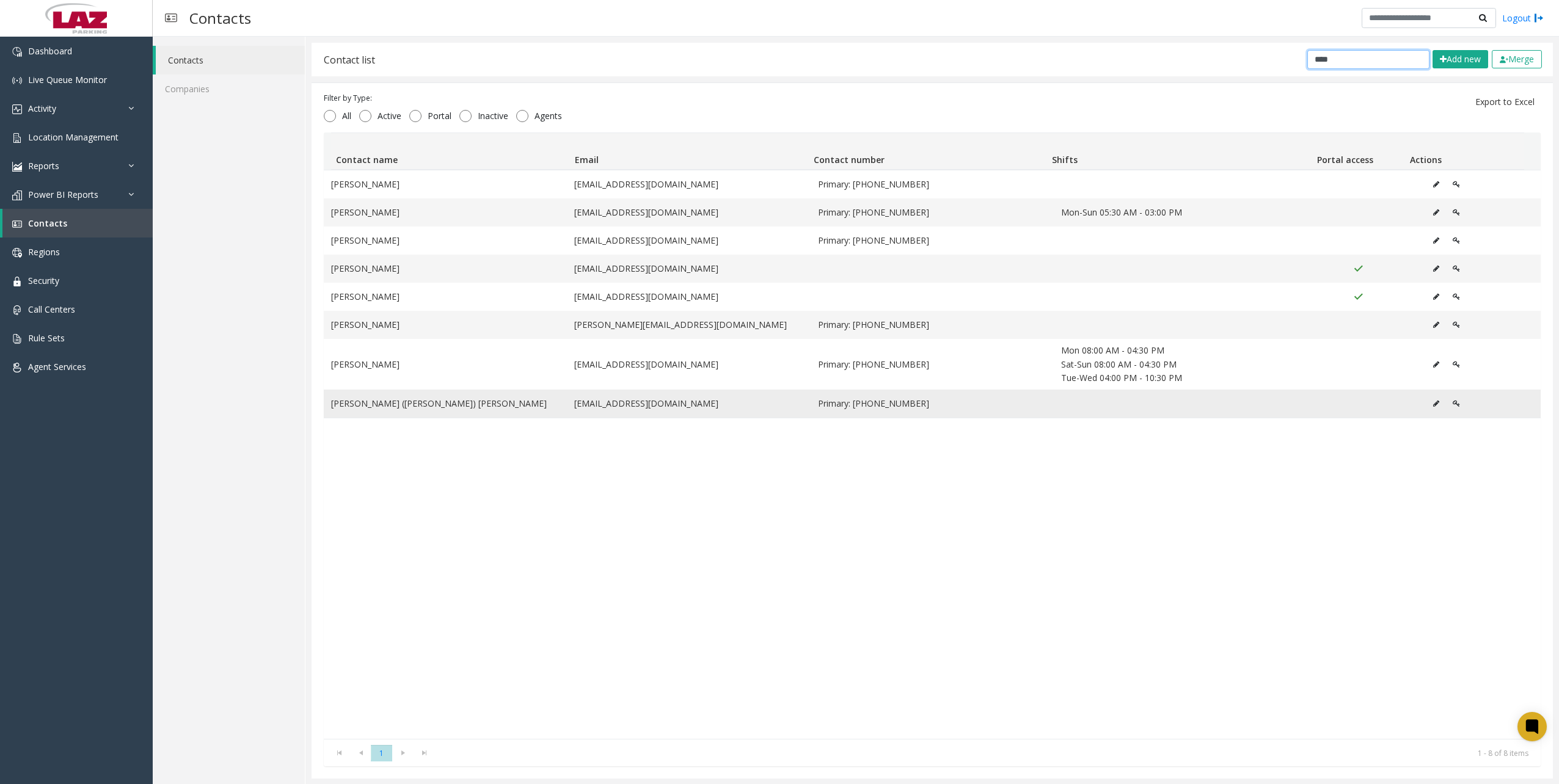
type input "****"
click at [1433, 403] on icon "Data table" at bounding box center [1436, 403] width 6 height 7
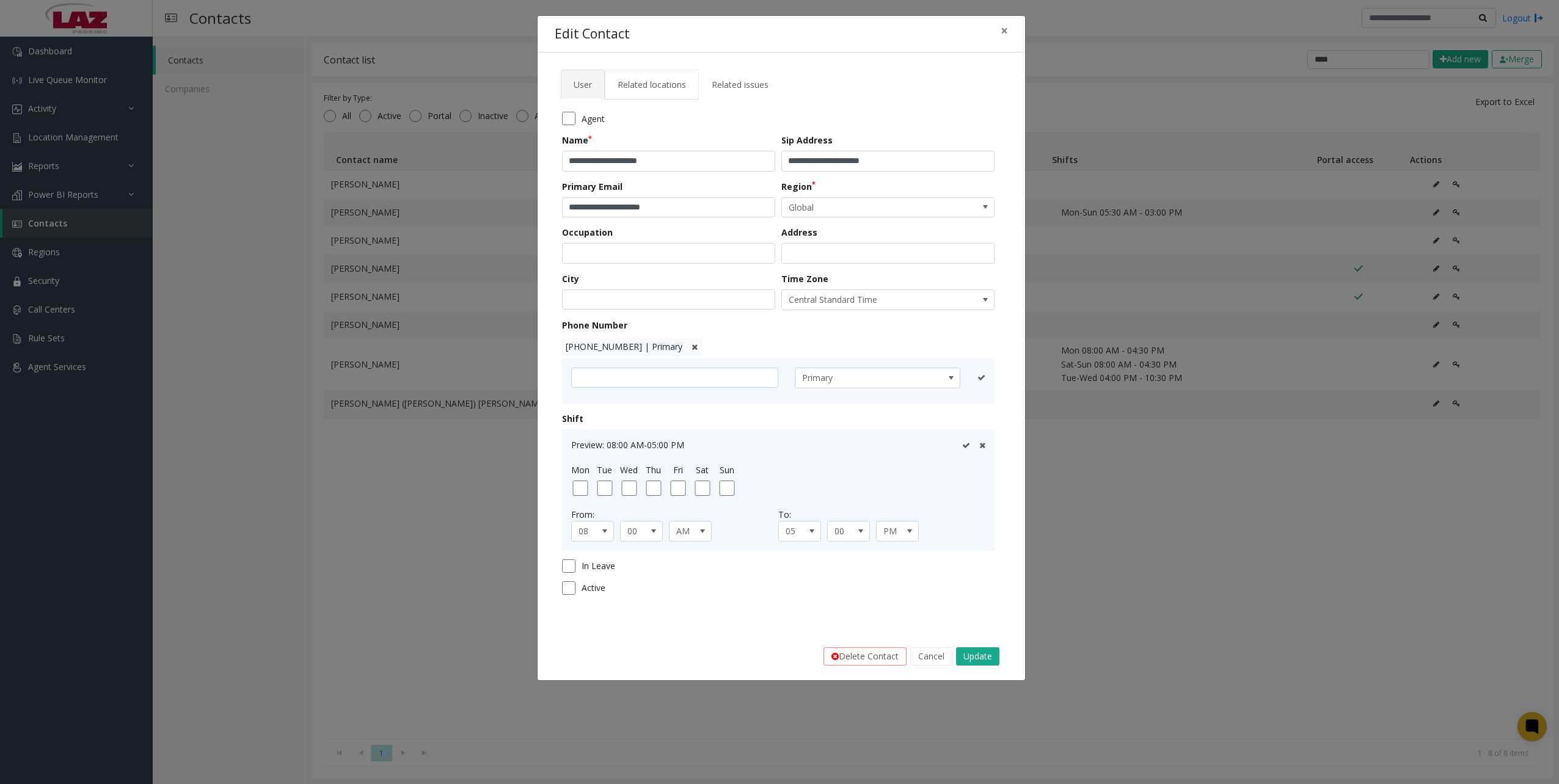
click at [665, 90] on span "Related locations" at bounding box center [652, 84] width 69 height 12
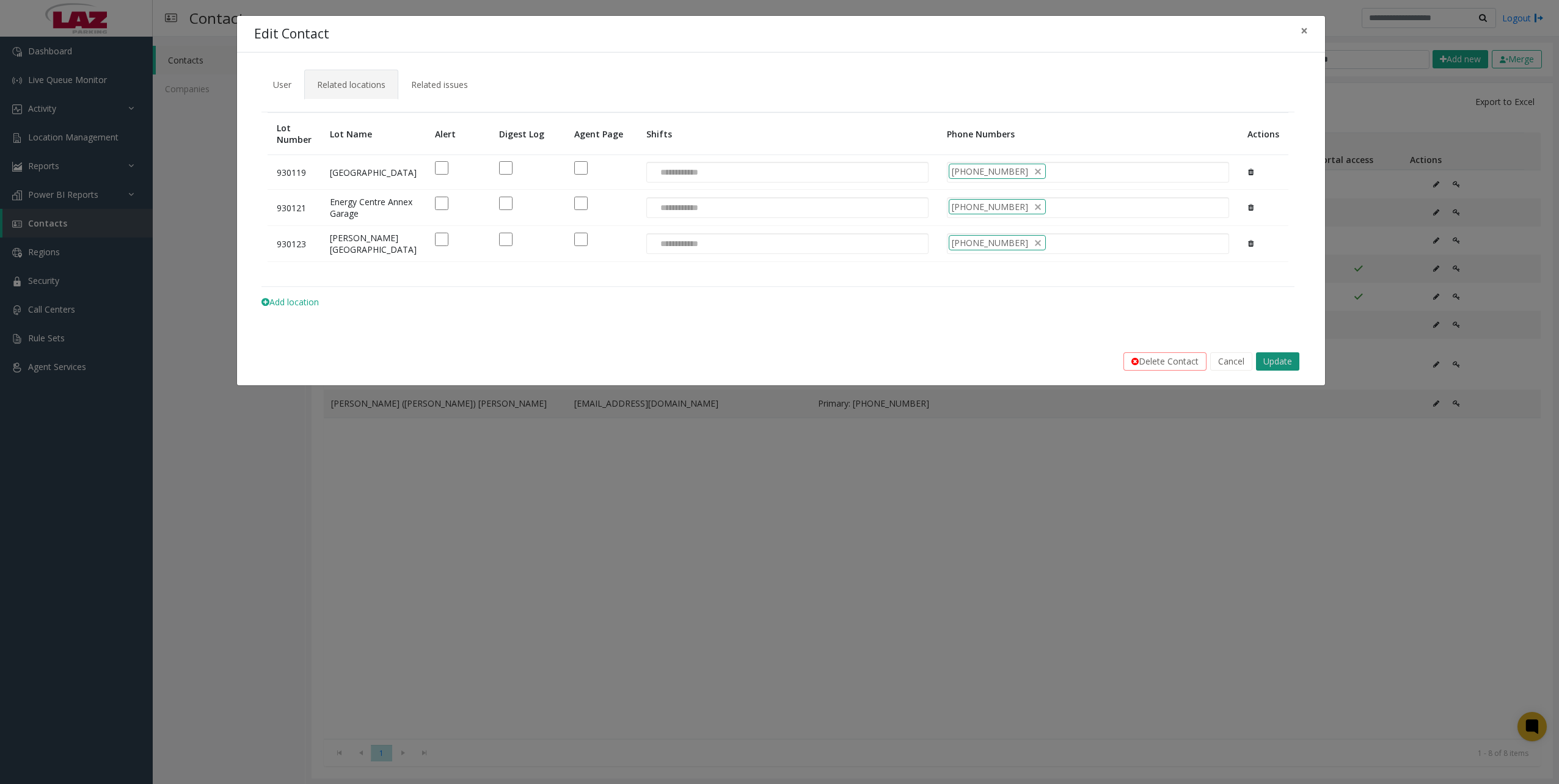
click at [1289, 371] on button "Update" at bounding box center [1277, 362] width 44 height 18
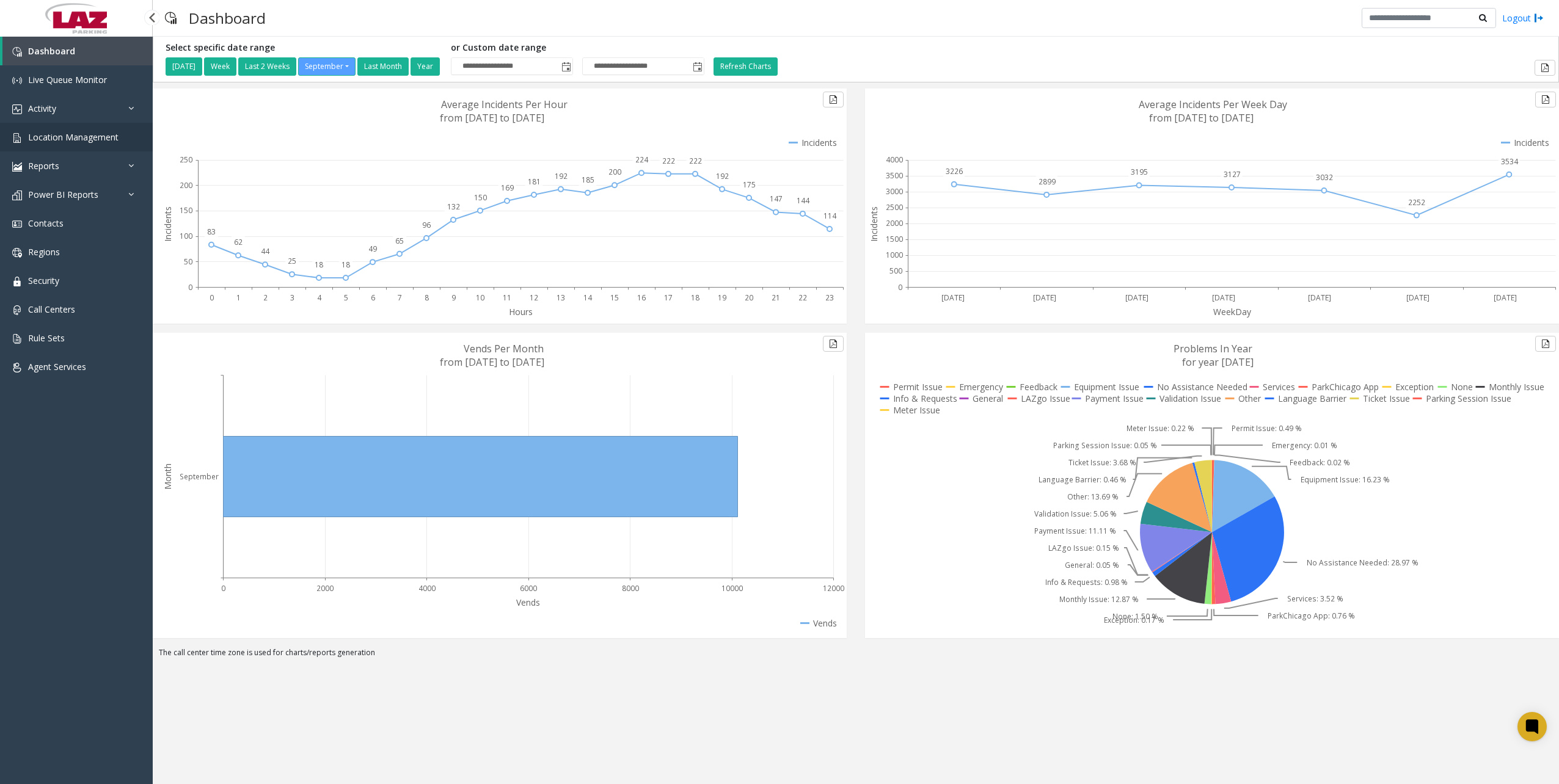
click at [82, 138] on span "Location Management" at bounding box center [73, 137] width 90 height 12
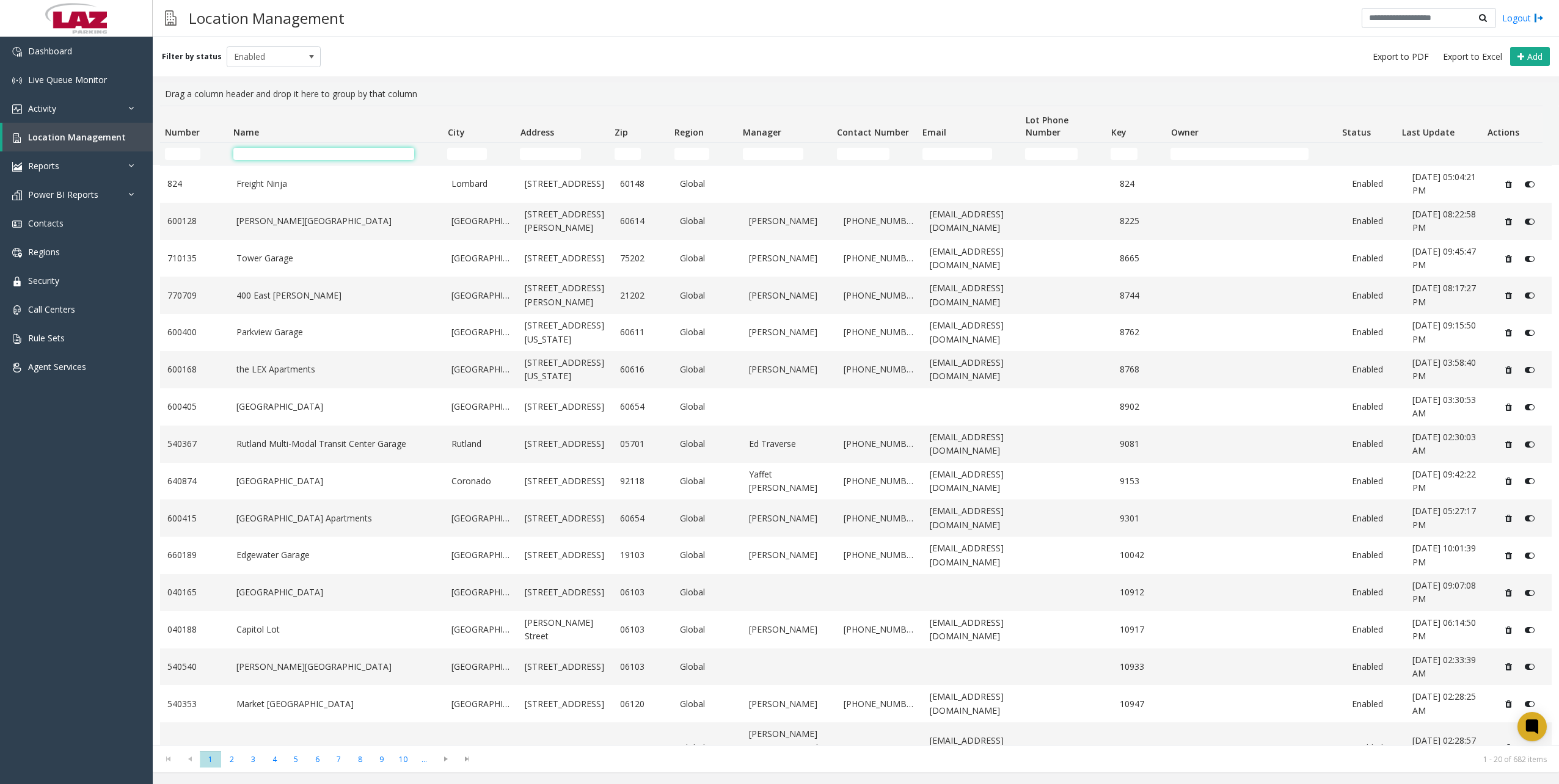
click at [273, 154] on input "Name Filter" at bounding box center [323, 154] width 181 height 12
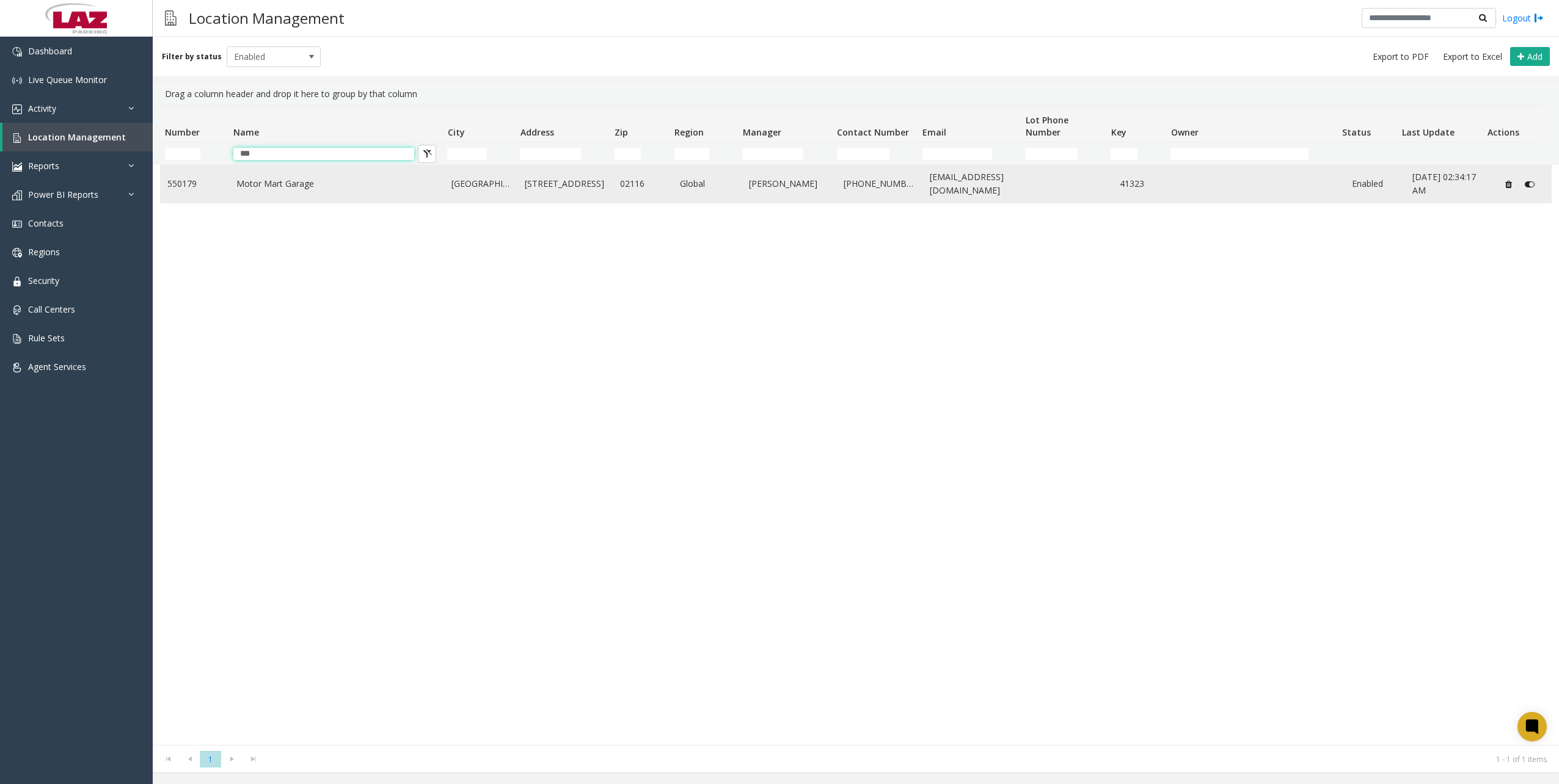
type input "***"
click at [345, 194] on td "Motor Mart Garage" at bounding box center [336, 183] width 216 height 37
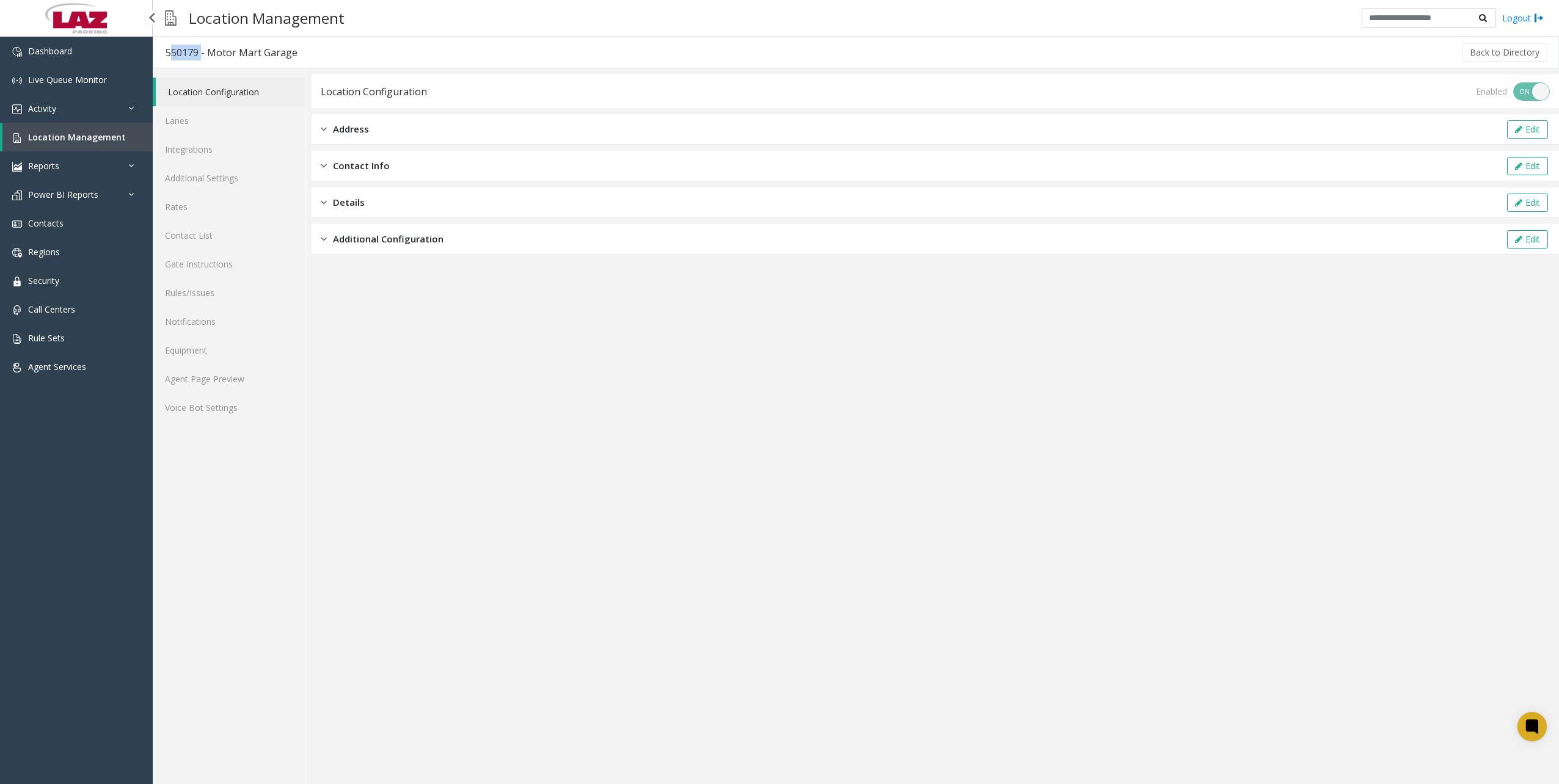
drag, startPoint x: 196, startPoint y: 50, endPoint x: 164, endPoint y: 53, distance: 32.1
click at [164, 53] on h3 "550179 - Motor Mart Garage" at bounding box center [231, 53] width 156 height 28
copy div "550179"
click at [188, 240] on link "Contact List" at bounding box center [229, 235] width 152 height 29
